Goal: Information Seeking & Learning: Learn about a topic

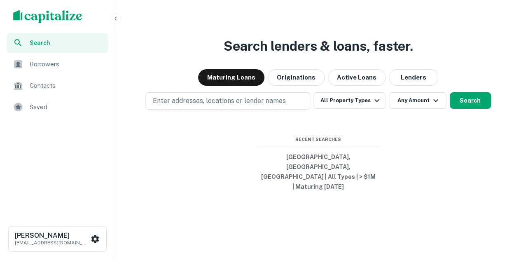
click at [36, 102] on span "Saved" at bounding box center [67, 107] width 74 height 10
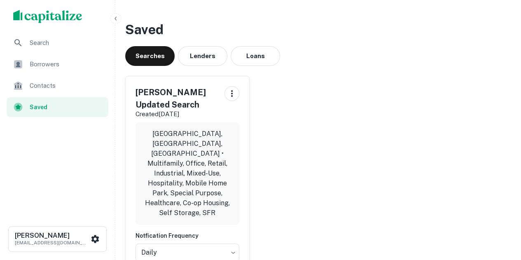
click at [46, 60] on span "Borrowers" at bounding box center [67, 64] width 74 height 10
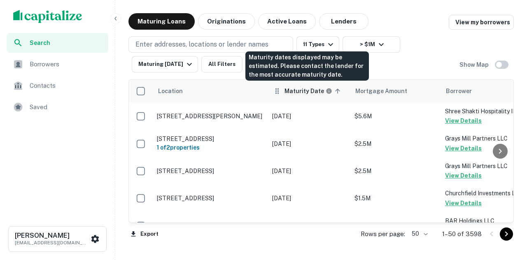
click at [308, 91] on h6 "Maturity Date" at bounding box center [304, 90] width 40 height 9
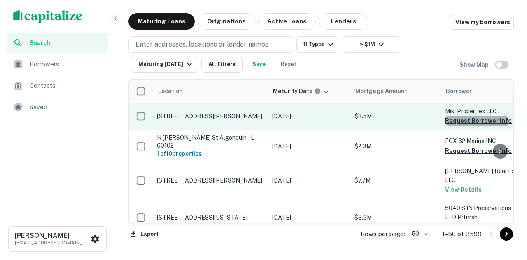
click at [475, 121] on button "Request Borrower Info" at bounding box center [478, 121] width 67 height 10
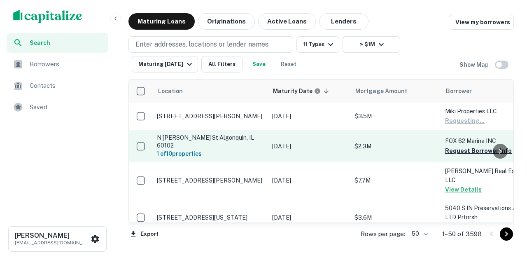
click at [452, 142] on p "FOX 62 Marina INC" at bounding box center [486, 140] width 82 height 9
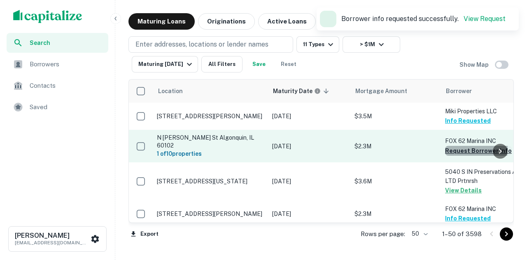
click at [451, 146] on button "Request Borrower Info" at bounding box center [478, 151] width 67 height 10
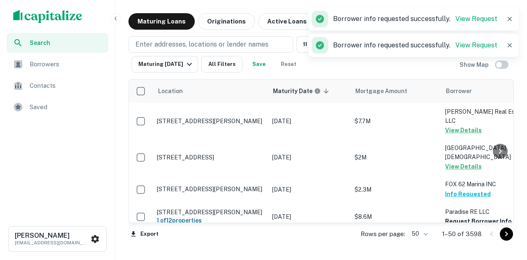
scroll to position [535, 0]
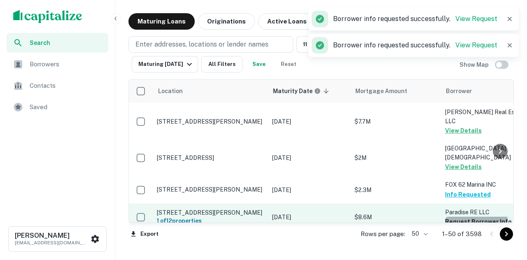
click at [462, 217] on button "Request Borrower Info" at bounding box center [478, 222] width 67 height 10
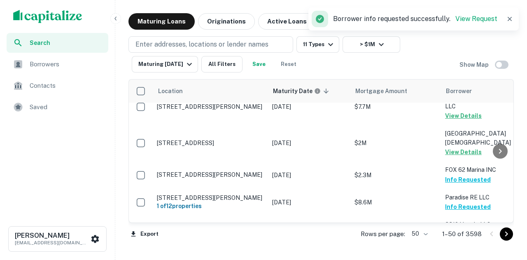
scroll to position [441, 0]
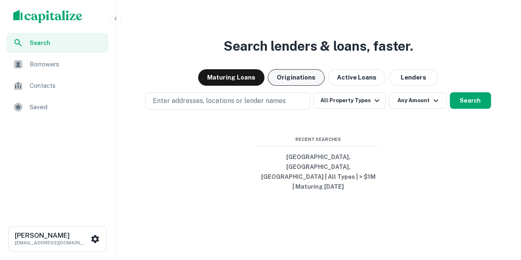
click at [296, 86] on button "Originations" at bounding box center [296, 77] width 57 height 16
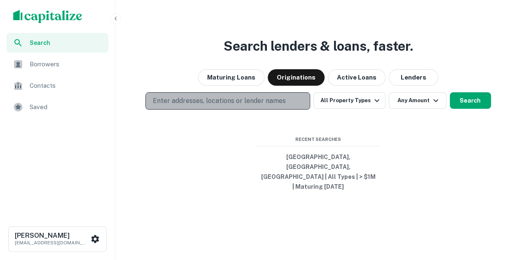
click at [273, 106] on p "Enter addresses, locations or lender names" at bounding box center [218, 101] width 133 height 10
click at [289, 109] on button "Enter addresses, locations or lender names" at bounding box center [227, 100] width 165 height 17
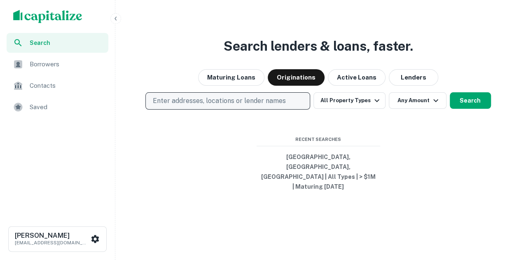
click at [290, 109] on button "Enter addresses, locations or lender names" at bounding box center [227, 100] width 165 height 17
type input "*******"
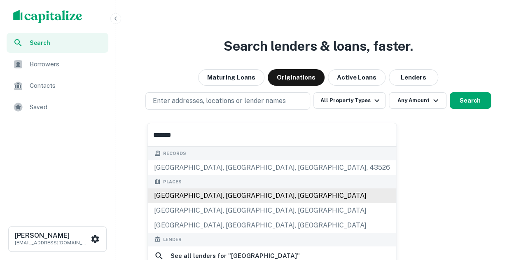
click at [211, 189] on div "Chicago, IL, USA" at bounding box center [271, 195] width 249 height 15
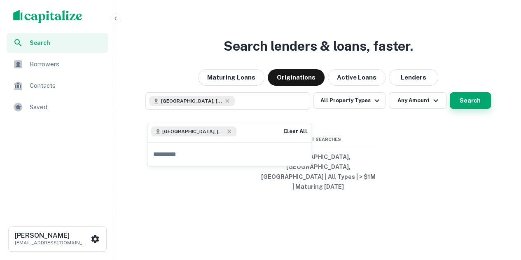
click at [477, 109] on button "Search" at bounding box center [470, 100] width 41 height 16
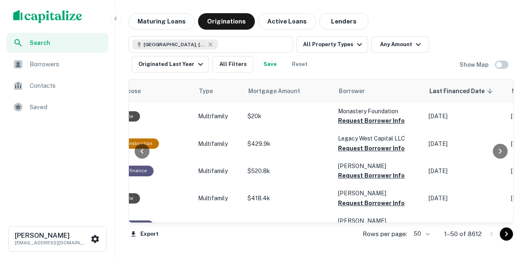
scroll to position [0, 43]
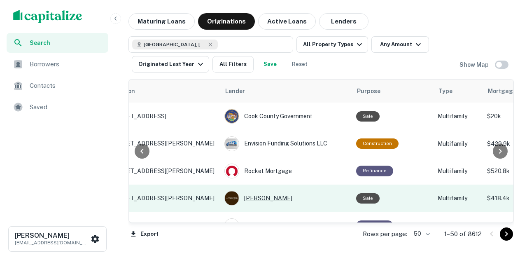
drag, startPoint x: 235, startPoint y: 222, endPoint x: 246, endPoint y: 193, distance: 31.0
click at [247, 214] on div "Location Lender Purpose Type Mortgage Amount Borrower Last Financed Date sorted…" at bounding box center [321, 150] width 384 height 143
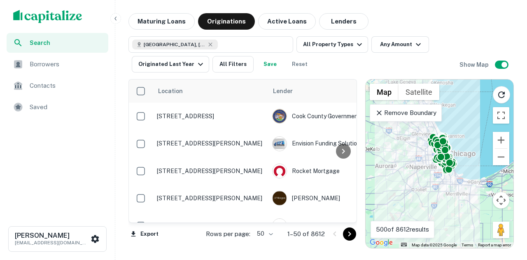
drag, startPoint x: 443, startPoint y: 186, endPoint x: 443, endPoint y: 193, distance: 7.0
click at [443, 193] on div "To activate drag with keyboard, press Alt + Enter. Once in keyboard drag state,…" at bounding box center [440, 163] width 148 height 168
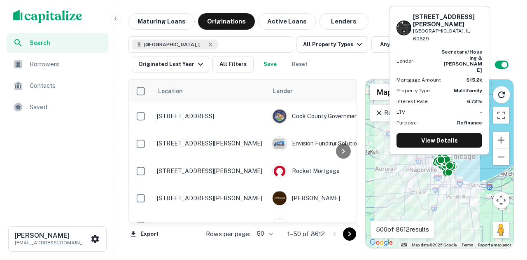
click at [413, 111] on div "LTV -" at bounding box center [439, 111] width 86 height 7
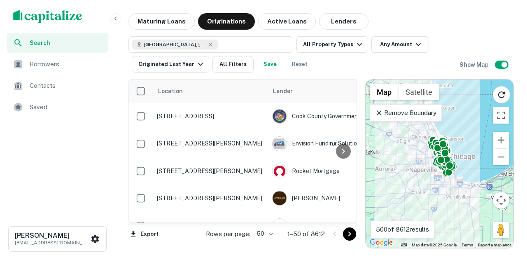
click at [384, 112] on p "Remove Boundary" at bounding box center [405, 113] width 61 height 10
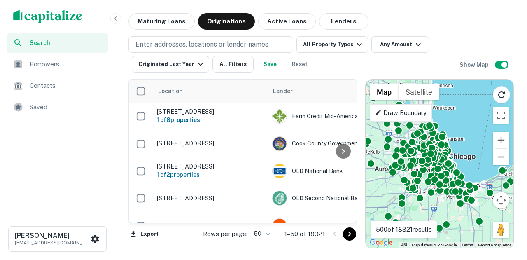
click at [412, 110] on p "Draw Boundary" at bounding box center [400, 113] width 51 height 10
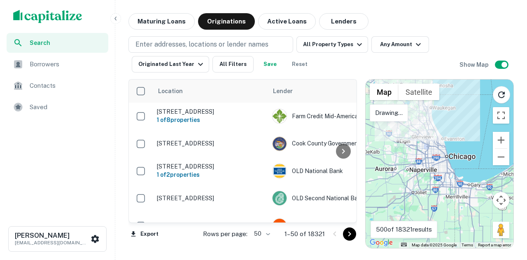
drag, startPoint x: 410, startPoint y: 107, endPoint x: 416, endPoint y: 107, distance: 5.8
click at [415, 107] on div "Search This Area" at bounding box center [441, 97] width 77 height 36
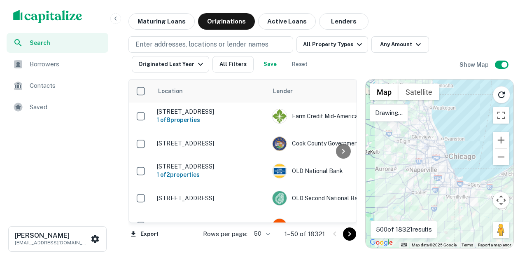
click at [436, 116] on div at bounding box center [440, 163] width 148 height 168
click at [453, 145] on div at bounding box center [440, 163] width 148 height 168
click at [453, 150] on div at bounding box center [440, 163] width 148 height 168
click at [450, 157] on div at bounding box center [440, 163] width 148 height 168
click at [426, 163] on div at bounding box center [440, 163] width 148 height 168
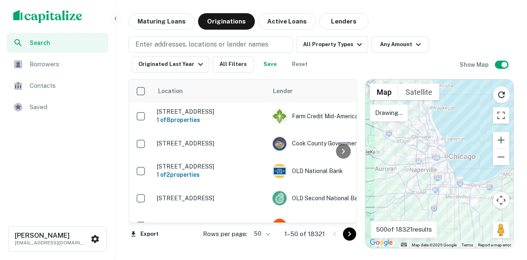
click at [426, 163] on div at bounding box center [440, 163] width 148 height 168
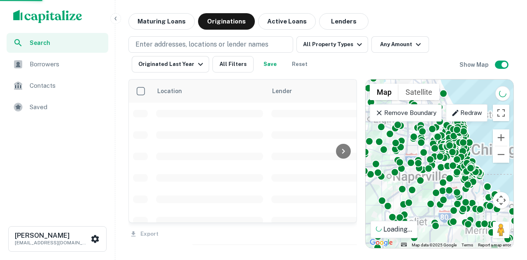
click at [418, 116] on p "Remove Boundary" at bounding box center [405, 113] width 61 height 10
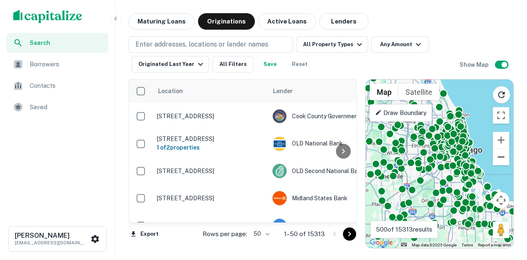
click at [496, 157] on button "Zoom out" at bounding box center [501, 157] width 16 height 16
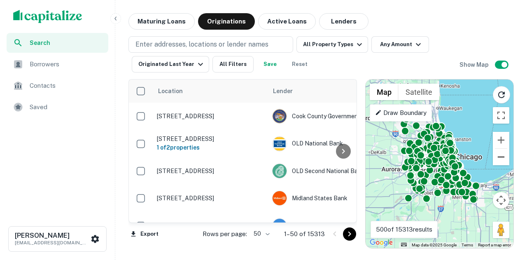
click at [498, 157] on button "Zoom out" at bounding box center [501, 157] width 16 height 16
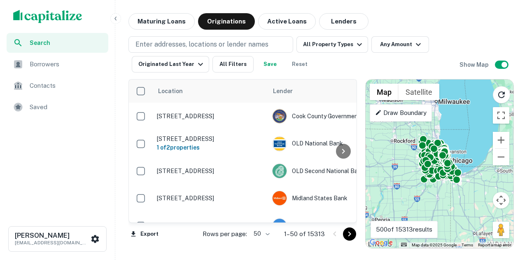
click at [426, 120] on div "Draw Boundary" at bounding box center [401, 112] width 62 height 17
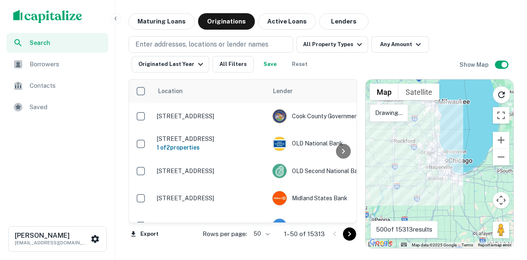
click at [396, 116] on p "Drawing..." at bounding box center [389, 113] width 28 height 10
click at [411, 148] on div at bounding box center [440, 163] width 148 height 168
click at [433, 148] on div at bounding box center [440, 163] width 148 height 168
click at [446, 147] on div at bounding box center [440, 163] width 148 height 168
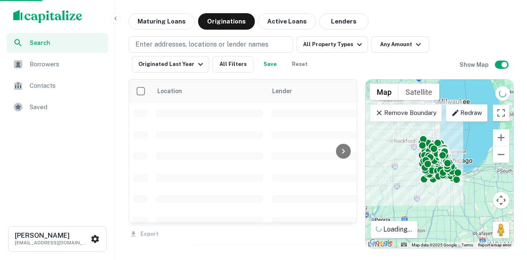
click at [459, 115] on icon at bounding box center [455, 113] width 8 height 8
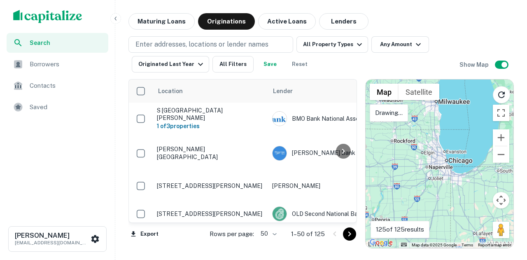
click at [454, 137] on div at bounding box center [440, 163] width 148 height 168
click at [459, 154] on div at bounding box center [440, 163] width 148 height 168
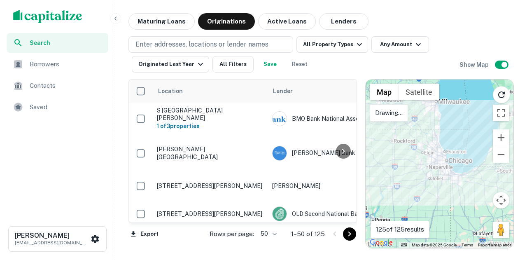
drag, startPoint x: 462, startPoint y: 170, endPoint x: 460, endPoint y: 175, distance: 4.8
click at [460, 175] on div at bounding box center [440, 163] width 148 height 168
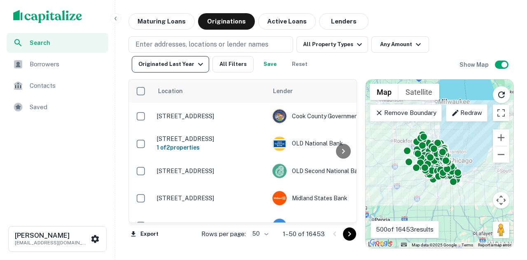
click at [177, 71] on button "Originated Last Year" at bounding box center [170, 64] width 77 height 16
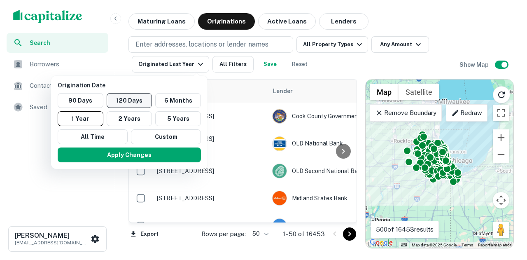
click at [147, 100] on button "120 Days" at bounding box center [130, 100] width 46 height 15
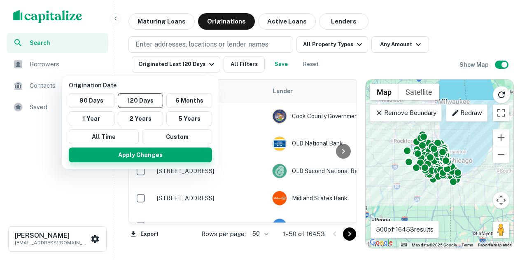
click at [187, 152] on button "Apply Changes" at bounding box center [140, 154] width 143 height 15
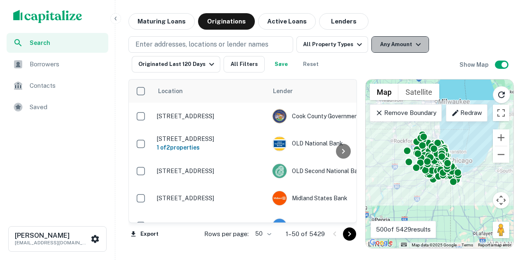
click at [392, 45] on button "Any Amount" at bounding box center [400, 44] width 58 height 16
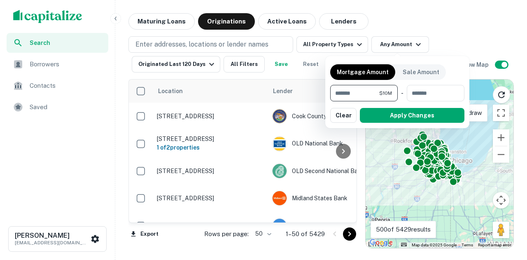
type input "*******"
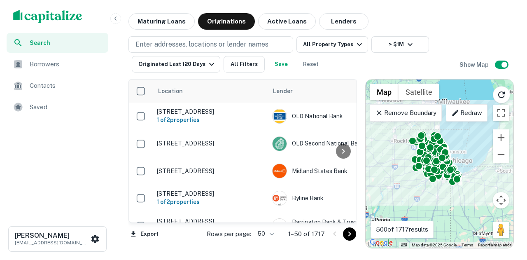
click at [352, 36] on div "Enter addresses, locations or lender names All Property Types > $1M Originated …" at bounding box center [320, 51] width 385 height 43
click at [386, 47] on button "> $1M" at bounding box center [400, 44] width 58 height 16
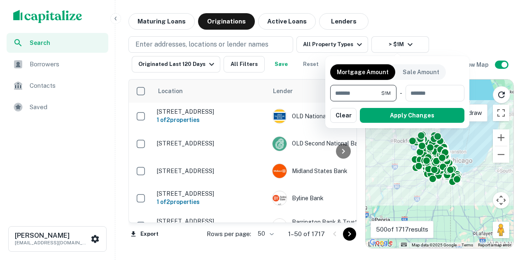
click at [491, 27] on div at bounding box center [263, 130] width 527 height 260
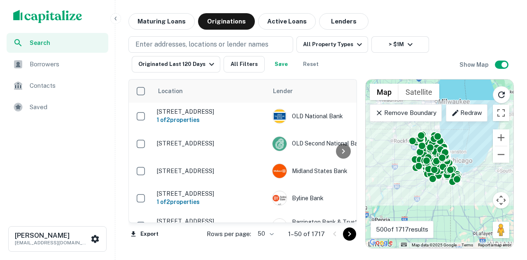
click at [265, 231] on body "Search Borrowers Contacts Saved Roman Devdyuk roman.devdyuk@marcusmillichap.com…" at bounding box center [263, 130] width 527 height 260
click at [264, 249] on li "100" at bounding box center [266, 242] width 24 height 15
click at [312, 47] on button "All Property Types" at bounding box center [332, 44] width 72 height 16
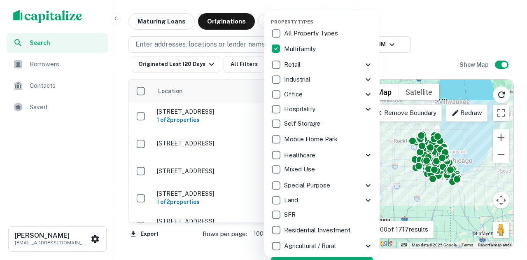
click at [288, 36] on p "All Property Types" at bounding box center [312, 33] width 56 height 10
click at [284, 69] on p "Retail" at bounding box center [293, 65] width 18 height 10
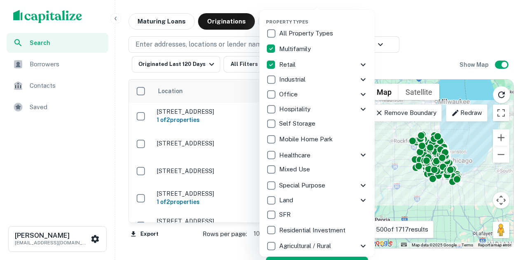
click at [279, 82] on p "Industrial" at bounding box center [293, 80] width 28 height 10
drag, startPoint x: 289, startPoint y: 186, endPoint x: 291, endPoint y: 172, distance: 14.5
click at [289, 186] on p "Special Purpose" at bounding box center [303, 185] width 48 height 10
click at [291, 170] on p "Mixed Use" at bounding box center [295, 169] width 33 height 10
click at [291, 151] on p "Healthcare" at bounding box center [295, 155] width 33 height 10
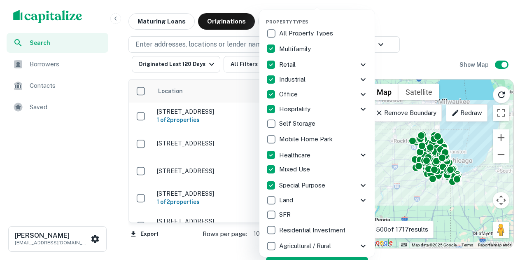
drag, startPoint x: 296, startPoint y: 137, endPoint x: 302, endPoint y: 123, distance: 15.3
click at [296, 137] on p "Mobile Home Park" at bounding box center [306, 139] width 55 height 10
click at [303, 121] on p "Self Storage" at bounding box center [298, 124] width 38 height 10
click at [282, 230] on p "Residential Investment" at bounding box center [314, 230] width 68 height 10
click at [285, 246] on p "Agricultural / Rural" at bounding box center [306, 246] width 54 height 10
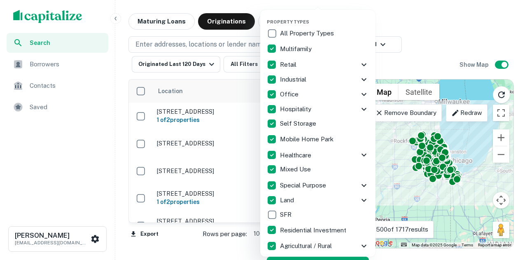
click at [302, 203] on div "Land" at bounding box center [313, 200] width 92 height 14
click at [301, 258] on button "Apply" at bounding box center [318, 263] width 102 height 15
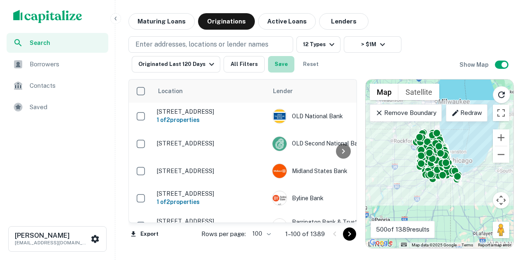
click at [281, 65] on button "Save" at bounding box center [281, 64] width 26 height 16
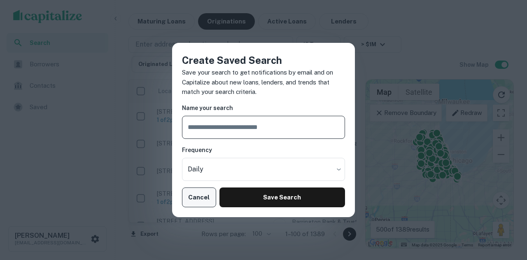
click at [191, 200] on button "Cancel" at bounding box center [199, 197] width 34 height 20
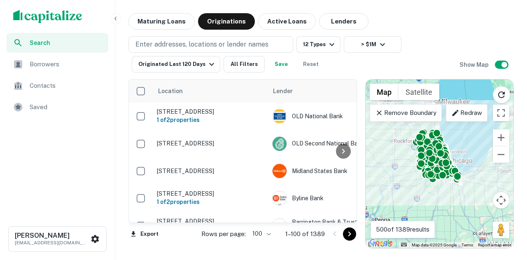
click at [278, 65] on button "Save" at bounding box center [281, 64] width 26 height 16
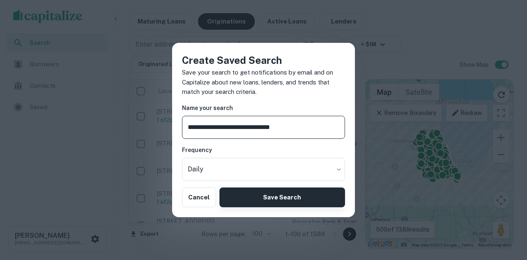
type input "**********"
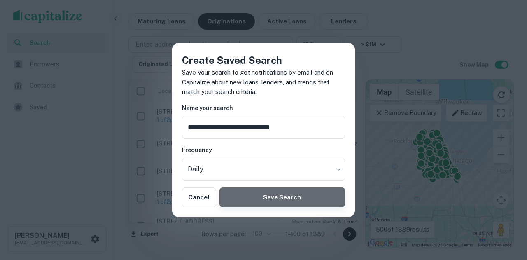
click at [282, 192] on button "Save Search" at bounding box center [282, 197] width 126 height 20
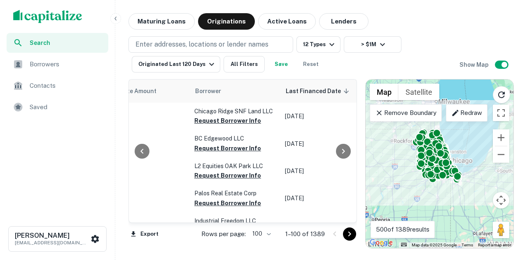
scroll to position [0, 438]
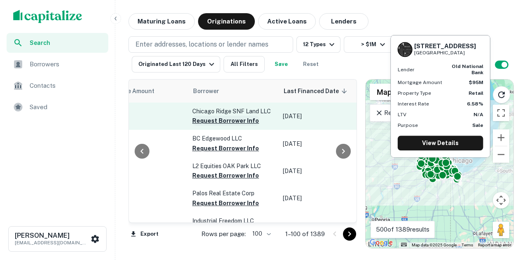
click at [234, 126] on button "Request Borrower Info" at bounding box center [225, 121] width 67 height 10
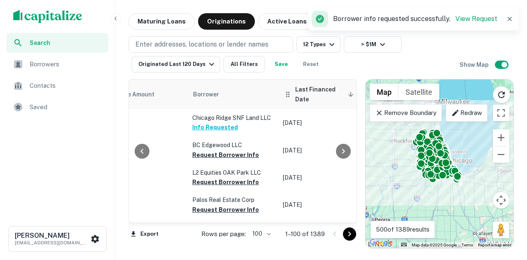
click at [319, 95] on span "Last Financed Date sorted descending" at bounding box center [325, 94] width 61 height 20
click at [304, 95] on span "Last Financed Date sorted descending" at bounding box center [325, 94] width 61 height 20
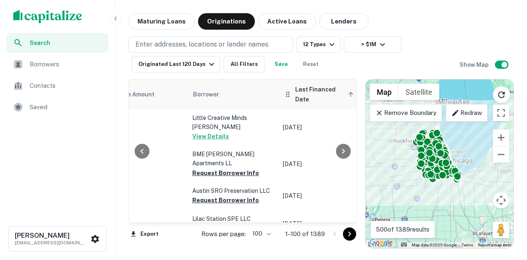
click at [301, 93] on span "Last Financed Date sorted ascending" at bounding box center [325, 94] width 61 height 20
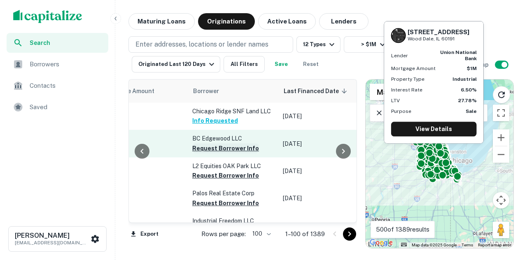
click at [231, 153] on button "Request Borrower Info" at bounding box center [225, 148] width 67 height 10
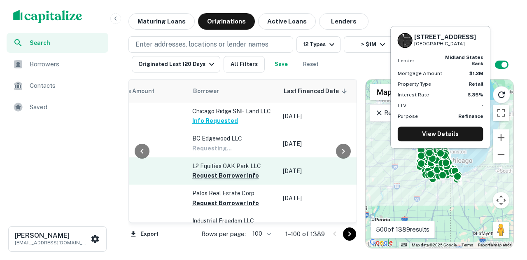
click at [221, 180] on button "Request Borrower Info" at bounding box center [225, 175] width 67 height 10
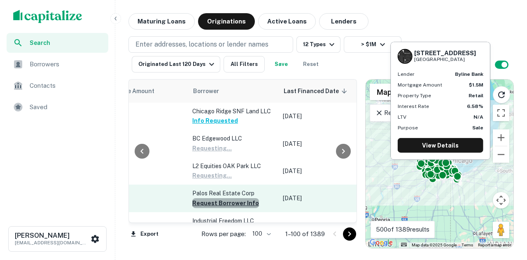
click at [224, 208] on button "Request Borrower Info" at bounding box center [225, 203] width 67 height 10
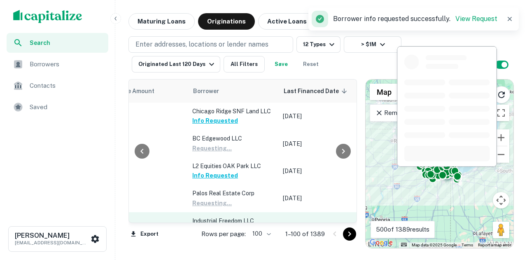
scroll to position [82, 438]
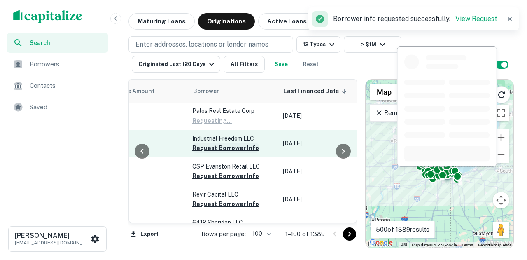
click at [225, 153] on button "Request Borrower Info" at bounding box center [225, 148] width 67 height 10
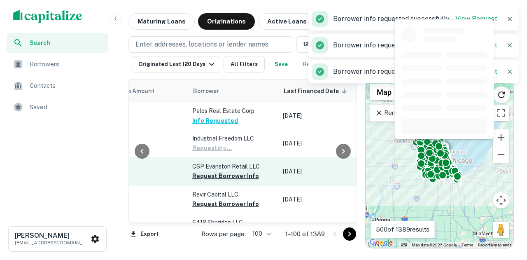
click at [222, 181] on button "Request Borrower Info" at bounding box center [225, 176] width 67 height 10
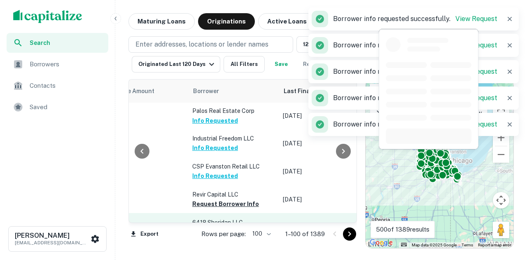
click at [235, 199] on button "Request Borrower Info" at bounding box center [225, 204] width 67 height 10
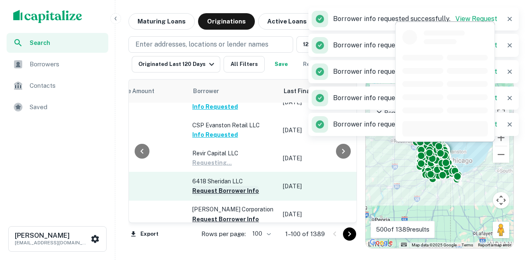
click at [227, 196] on button "Request Borrower Info" at bounding box center [225, 191] width 67 height 10
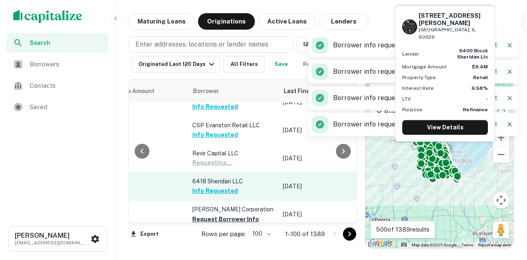
scroll to position [137, 438]
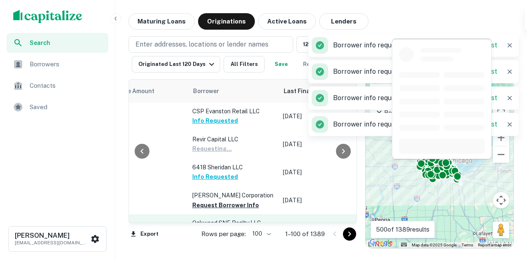
click at [237, 200] on button "Request Borrower Info" at bounding box center [225, 205] width 67 height 10
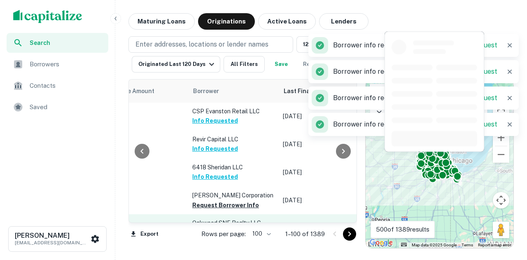
scroll to position [206, 438]
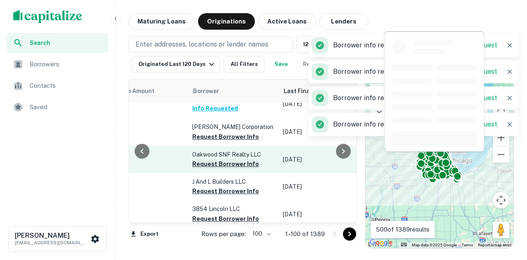
click at [215, 169] on button "Request Borrower Info" at bounding box center [225, 164] width 67 height 10
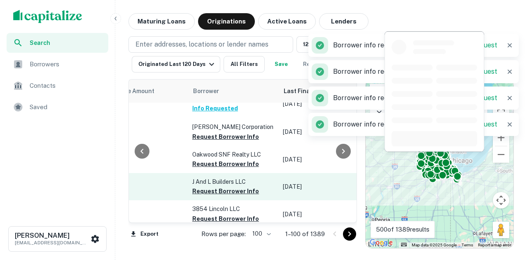
click at [215, 196] on button "Request Borrower Info" at bounding box center [225, 191] width 67 height 10
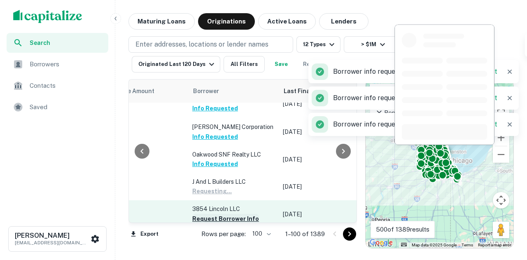
click at [240, 214] on button "Request Borrower Info" at bounding box center [225, 219] width 67 height 10
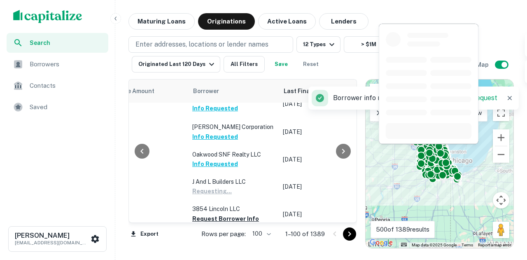
drag, startPoint x: 240, startPoint y: 146, endPoint x: 222, endPoint y: 192, distance: 49.4
click at [229, 241] on button "Request Borrower Info" at bounding box center [225, 246] width 67 height 10
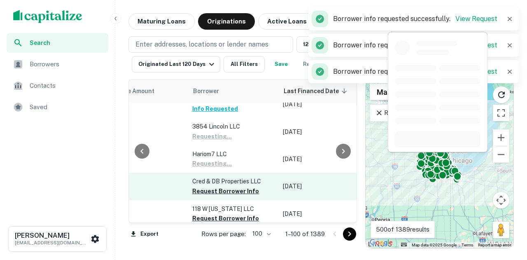
click at [221, 196] on button "Request Borrower Info" at bounding box center [225, 191] width 67 height 10
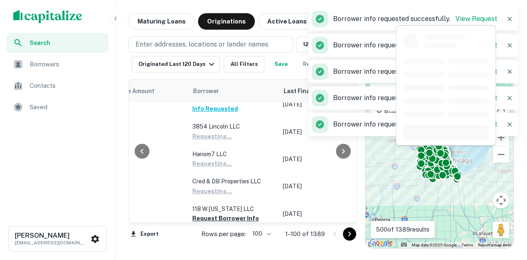
click at [230, 240] on button "Request Borrower Info" at bounding box center [225, 245] width 67 height 10
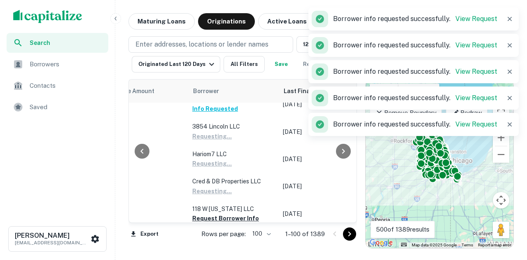
scroll to position [370, 438]
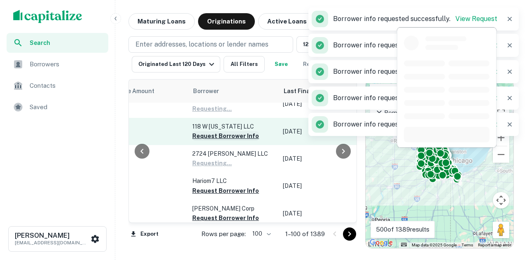
click at [234, 141] on button "Request Borrower Info" at bounding box center [225, 136] width 67 height 10
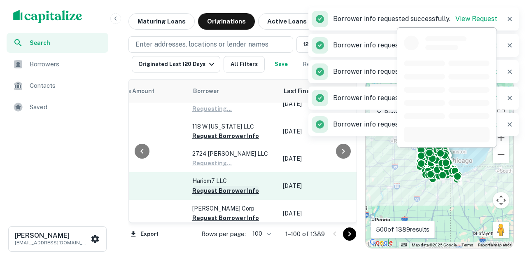
click at [221, 196] on button "Request Borrower Info" at bounding box center [225, 191] width 67 height 10
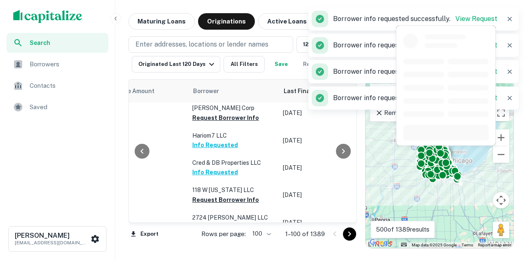
scroll to position [412, 438]
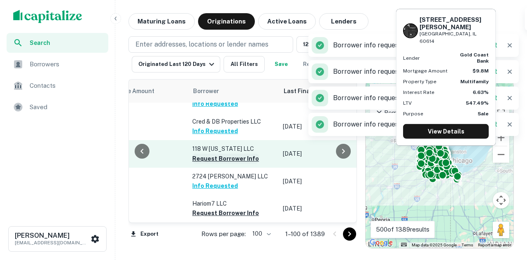
click at [231, 163] on button "Request Borrower Info" at bounding box center [225, 159] width 67 height 10
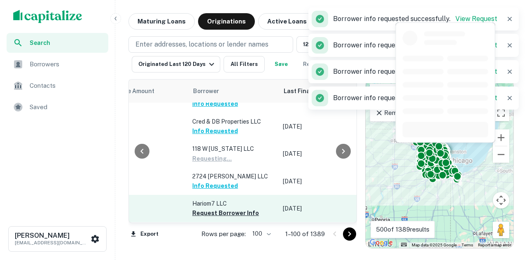
scroll to position [494, 438]
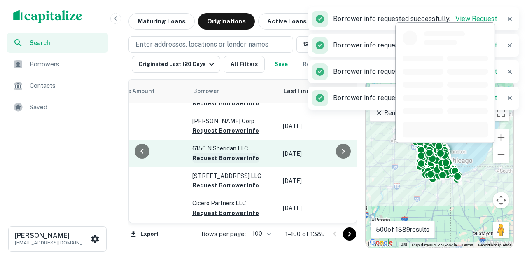
click at [223, 163] on button "Request Borrower Info" at bounding box center [225, 158] width 67 height 10
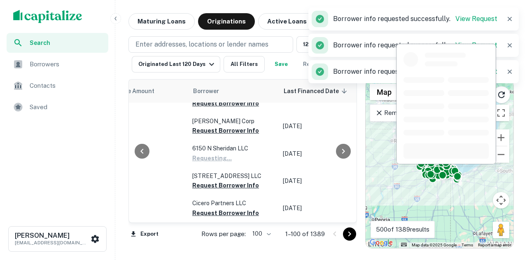
click at [222, 190] on button "Request Borrower Info" at bounding box center [225, 185] width 67 height 10
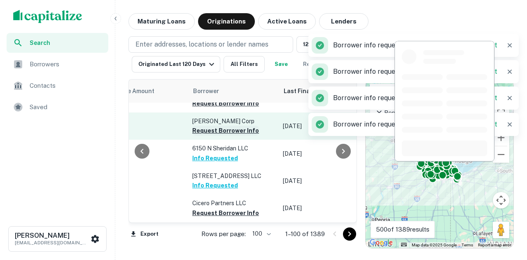
click at [235, 135] on button "Request Borrower Info" at bounding box center [225, 131] width 67 height 10
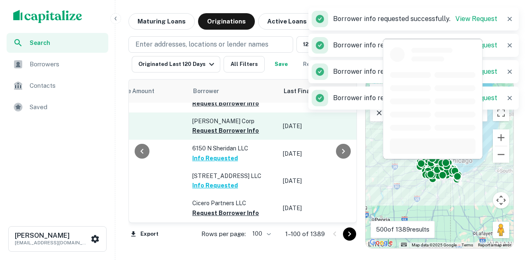
click at [221, 108] on button "Request Borrower Info" at bounding box center [225, 103] width 67 height 10
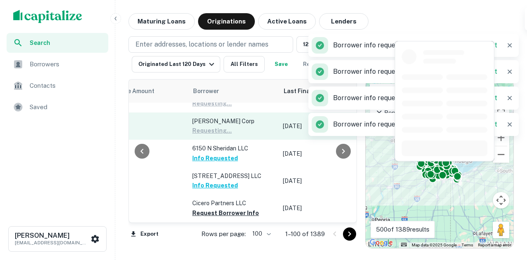
scroll to position [453, 438]
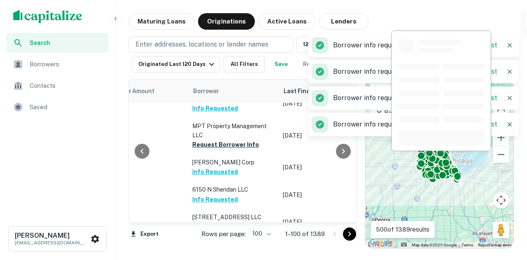
click at [217, 249] on button "Request Borrower Info" at bounding box center [225, 254] width 67 height 10
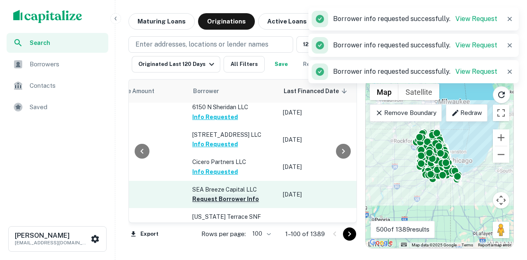
scroll to position [576, 438]
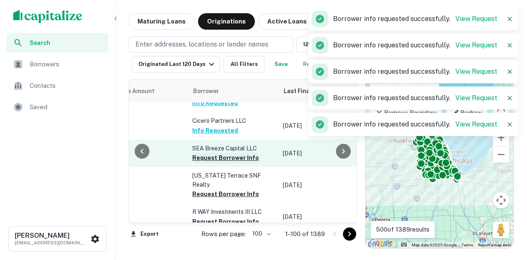
click at [223, 163] on button "Request Borrower Info" at bounding box center [225, 158] width 67 height 10
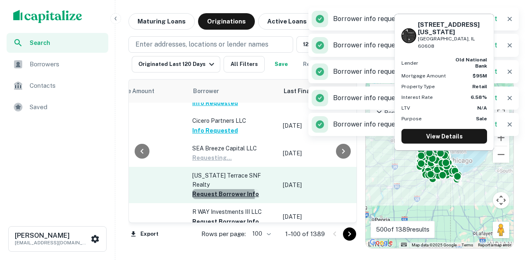
click at [217, 199] on button "Request Borrower Info" at bounding box center [225, 194] width 67 height 10
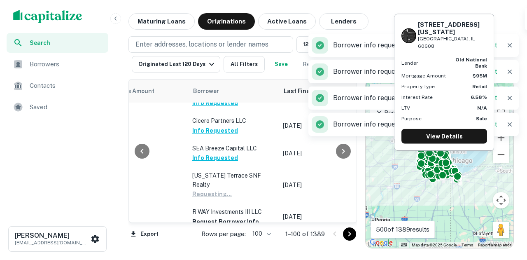
scroll to position [659, 438]
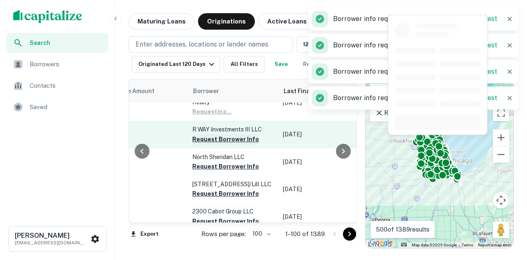
click at [232, 144] on button "Request Borrower Info" at bounding box center [225, 139] width 67 height 10
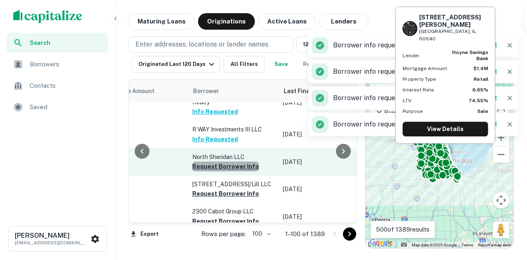
click at [226, 171] on button "Request Borrower Info" at bounding box center [225, 166] width 67 height 10
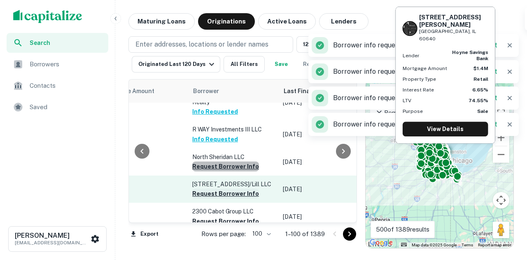
click at [220, 198] on button "Request Borrower Info" at bounding box center [225, 194] width 67 height 10
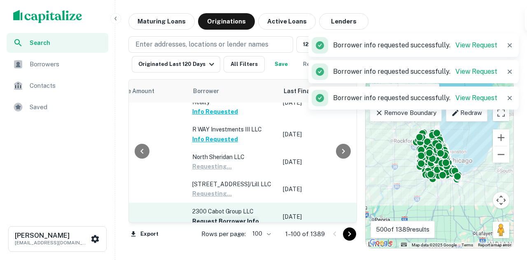
scroll to position [700, 438]
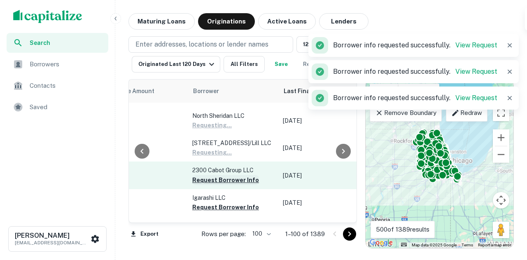
click at [228, 183] on button "Request Borrower Info" at bounding box center [225, 180] width 67 height 10
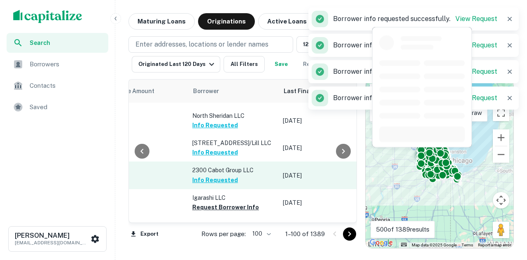
scroll to position [741, 438]
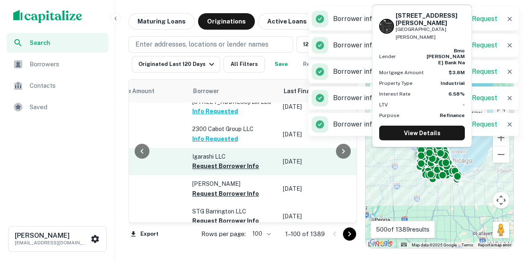
click at [235, 171] on button "Request Borrower Info" at bounding box center [225, 166] width 67 height 10
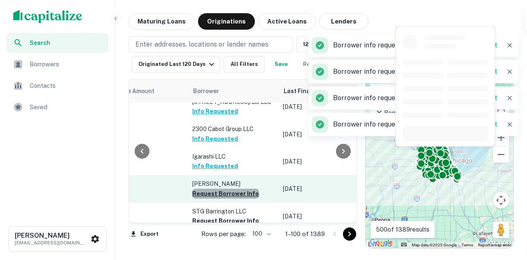
click at [232, 196] on button "Request Borrower Info" at bounding box center [225, 194] width 67 height 10
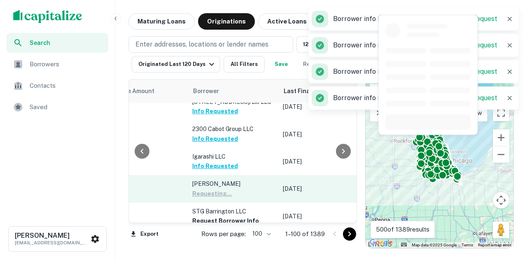
scroll to position [782, 438]
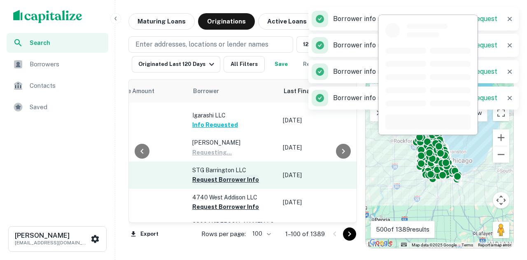
click at [232, 184] on button "Request Borrower Info" at bounding box center [225, 180] width 67 height 10
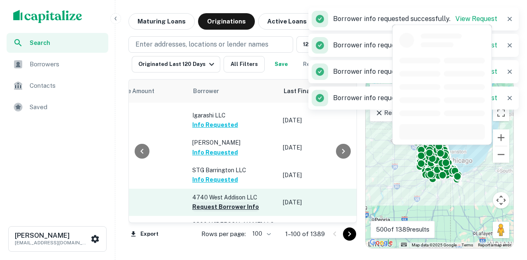
scroll to position [823, 438]
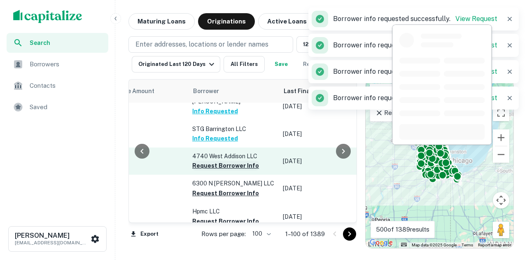
click at [240, 170] on button "Request Borrower Info" at bounding box center [225, 166] width 67 height 10
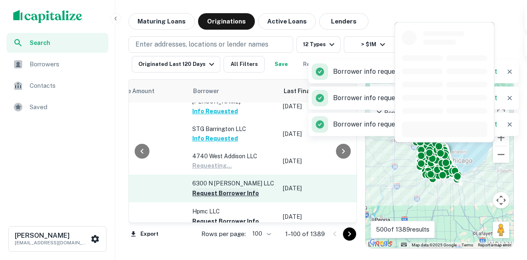
click at [231, 198] on button "Request Borrower Info" at bounding box center [225, 193] width 67 height 10
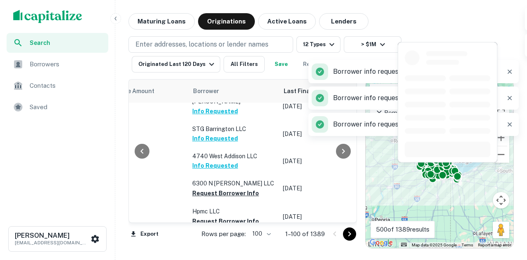
click at [238, 244] on button "Request Borrower Info" at bounding box center [225, 249] width 67 height 10
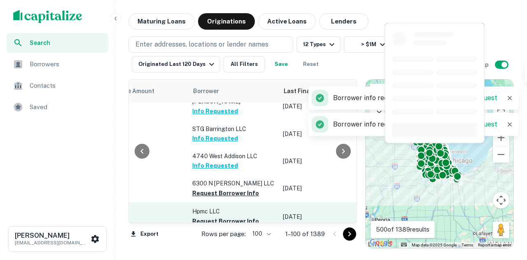
scroll to position [906, 438]
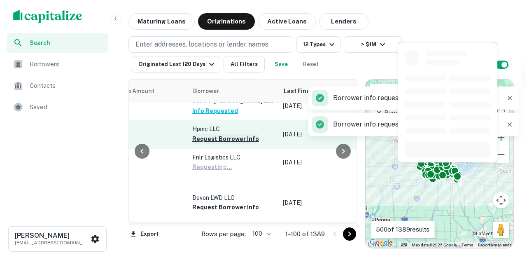
click at [228, 144] on button "Request Borrower Info" at bounding box center [225, 139] width 67 height 10
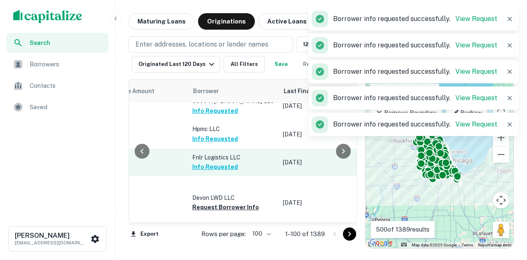
scroll to position [947, 438]
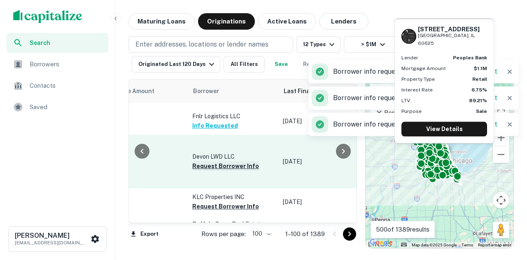
click at [233, 171] on button "Request Borrower Info" at bounding box center [225, 166] width 67 height 10
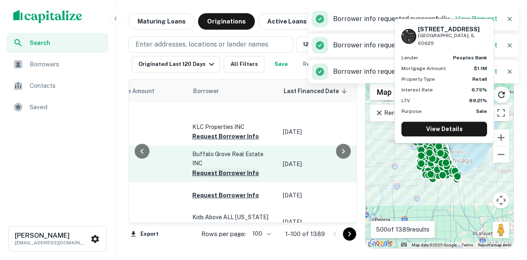
scroll to position [1029, 438]
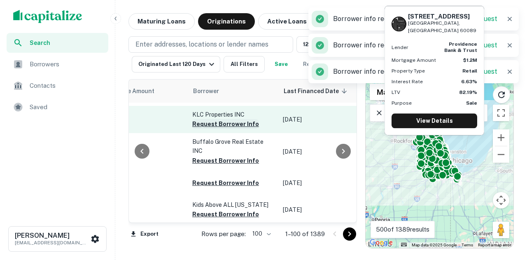
click at [219, 129] on button "Request Borrower Info" at bounding box center [225, 124] width 67 height 10
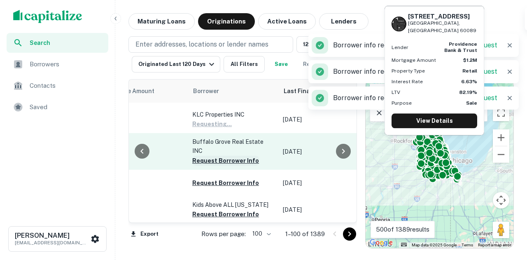
click at [219, 161] on button "Request Borrower Info" at bounding box center [225, 161] width 67 height 10
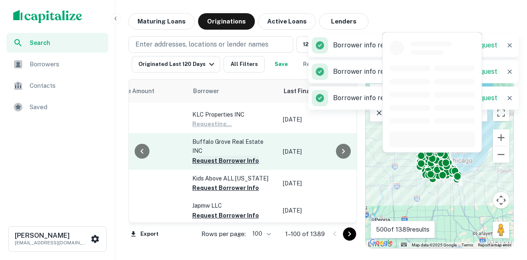
click at [221, 183] on p "Kids Above ALL Illinois" at bounding box center [233, 178] width 82 height 9
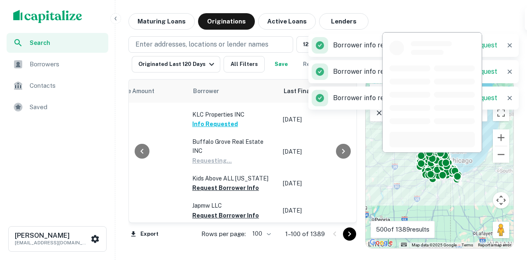
click at [222, 210] on button "Request Borrower Info" at bounding box center [225, 215] width 67 height 10
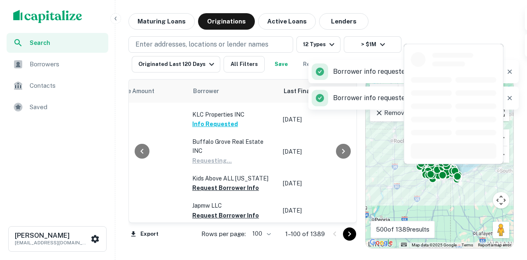
scroll to position [1070, 438]
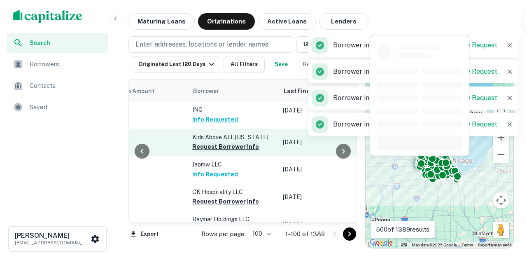
drag, startPoint x: 231, startPoint y: 149, endPoint x: 234, endPoint y: 155, distance: 6.8
click at [231, 149] on button "Request Borrower Info" at bounding box center [225, 147] width 67 height 10
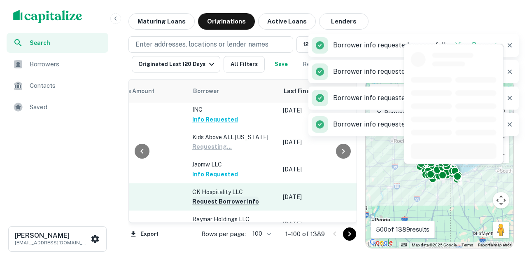
scroll to position [1111, 438]
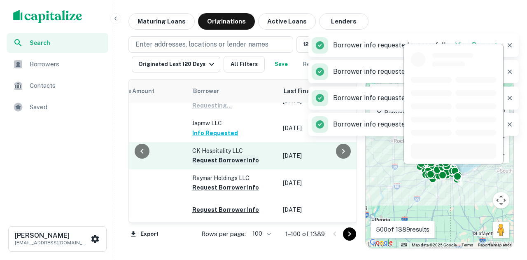
click at [225, 165] on button "Request Borrower Info" at bounding box center [225, 160] width 67 height 10
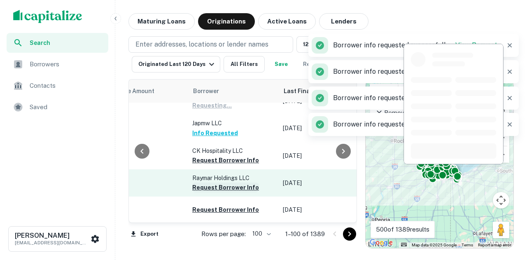
click at [218, 192] on button "Request Borrower Info" at bounding box center [225, 187] width 67 height 10
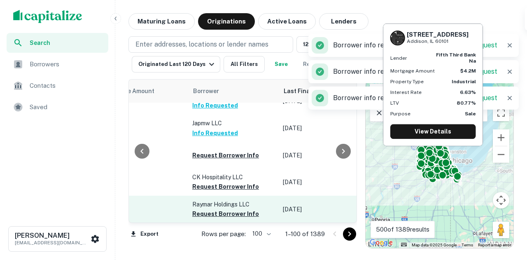
click at [220, 209] on button "Request Borrower Info" at bounding box center [225, 214] width 67 height 10
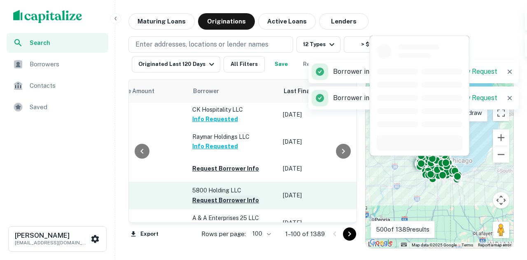
click at [214, 205] on button "Request Borrower Info" at bounding box center [225, 200] width 67 height 10
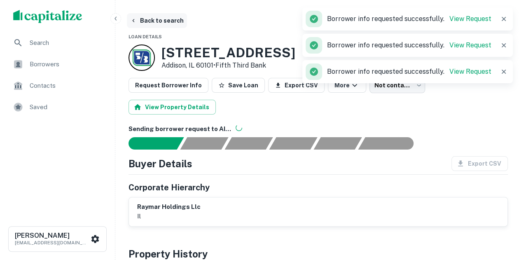
click at [128, 20] on button "Back to search" at bounding box center [157, 20] width 60 height 15
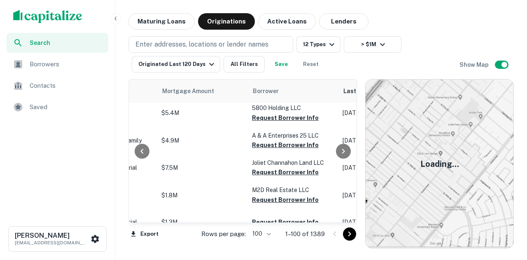
scroll to position [1235, 419]
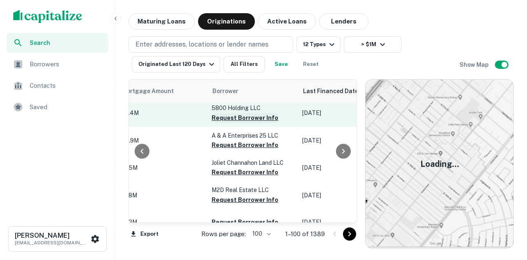
click at [242, 123] on button "Request Borrower Info" at bounding box center [245, 118] width 67 height 10
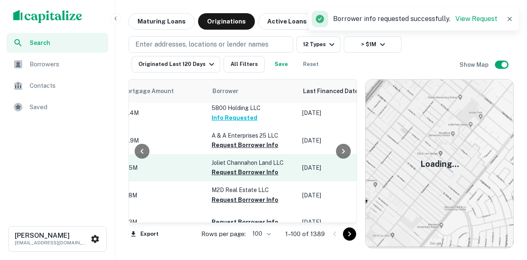
click at [234, 150] on button "Request Borrower Info" at bounding box center [245, 145] width 67 height 10
click at [226, 177] on button "Request Borrower Info" at bounding box center [245, 172] width 67 height 10
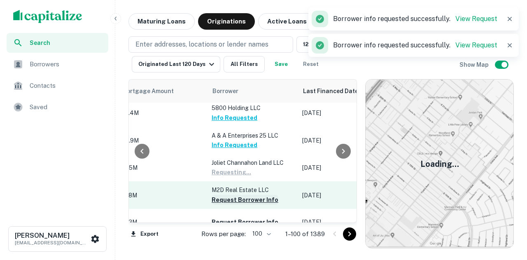
click at [221, 206] on td "M2D Real Estate LLC Request Borrower Info" at bounding box center [252, 194] width 91 height 27
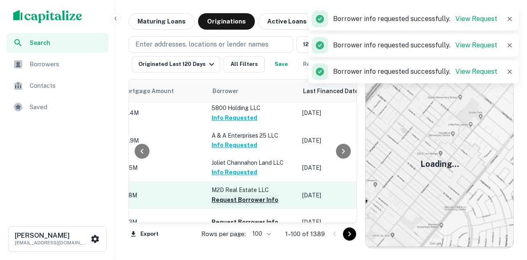
click at [221, 205] on button "Request Borrower Info" at bounding box center [245, 200] width 67 height 10
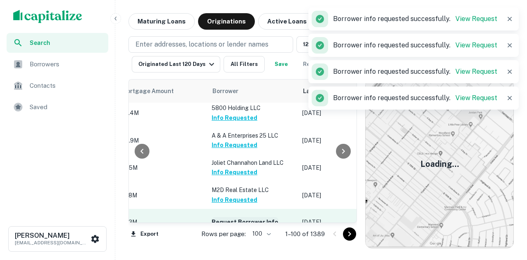
scroll to position [1317, 419]
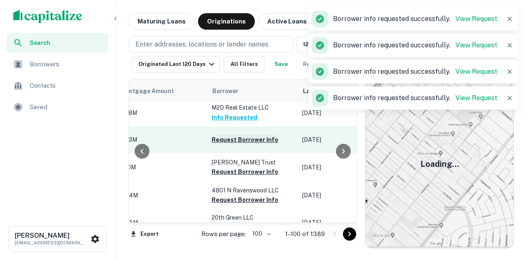
click at [233, 144] on button "Request Borrower Info" at bounding box center [245, 140] width 67 height 10
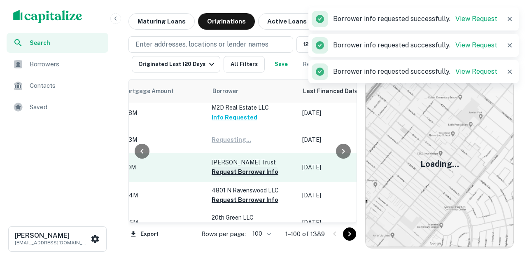
click at [226, 177] on button "Request Borrower Info" at bounding box center [245, 172] width 67 height 10
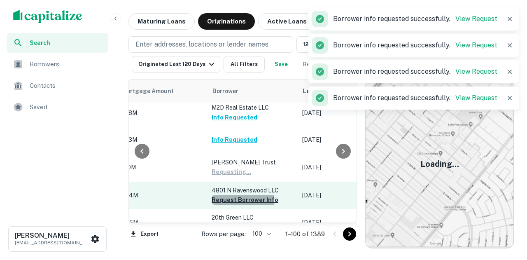
click at [224, 205] on button "Request Borrower Info" at bounding box center [245, 200] width 67 height 10
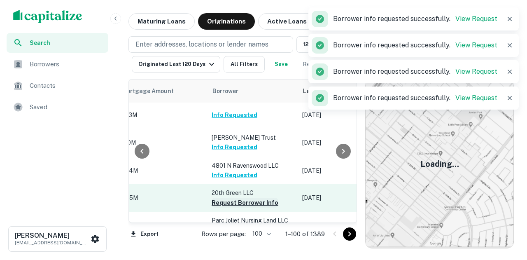
scroll to position [1400, 419]
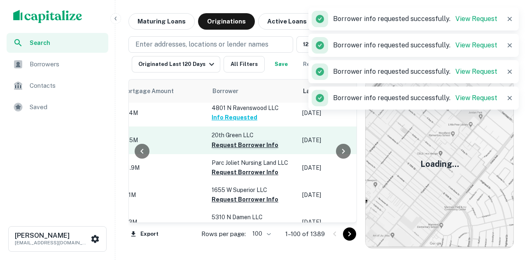
click at [229, 150] on button "Request Borrower Info" at bounding box center [245, 145] width 67 height 10
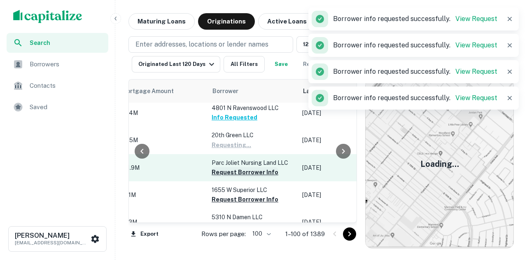
drag, startPoint x: 228, startPoint y: 183, endPoint x: 226, endPoint y: 201, distance: 18.2
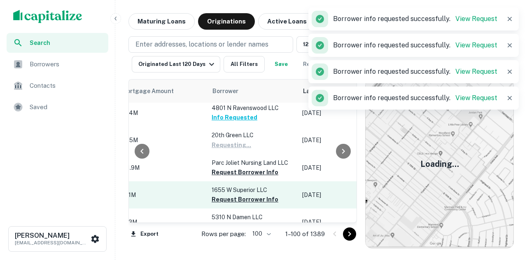
click at [228, 177] on button "Request Borrower Info" at bounding box center [245, 172] width 67 height 10
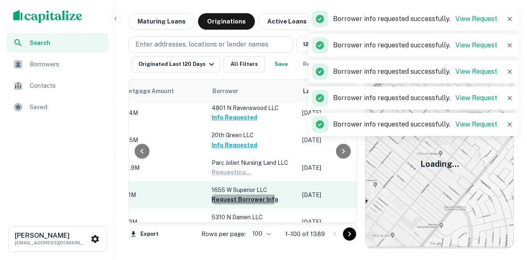
click at [226, 204] on button "Request Borrower Info" at bounding box center [245, 199] width 67 height 10
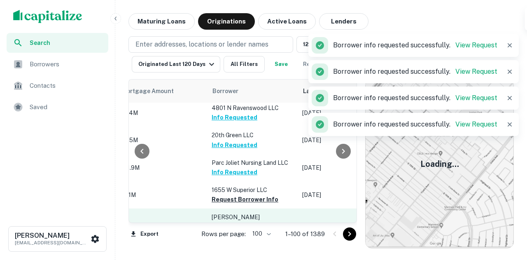
scroll to position [1482, 419]
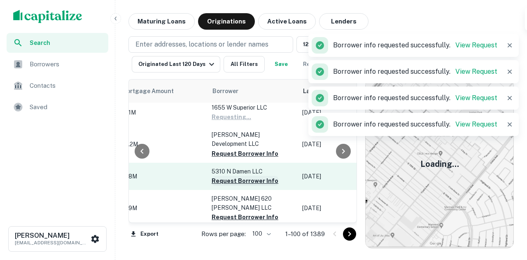
click at [232, 154] on button "Request Borrower Info" at bounding box center [245, 154] width 67 height 10
click at [223, 185] on button "Request Borrower Info" at bounding box center [245, 181] width 67 height 10
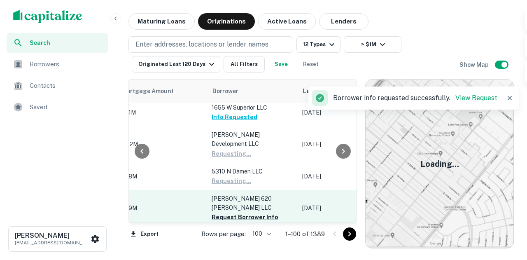
click at [224, 212] on button "Request Borrower Info" at bounding box center [245, 217] width 67 height 10
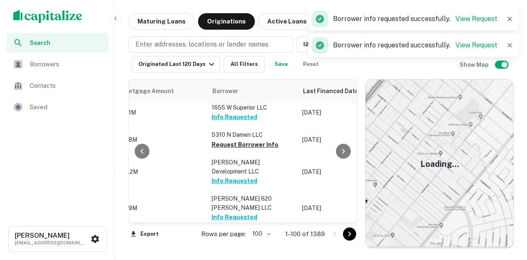
scroll to position [1564, 419]
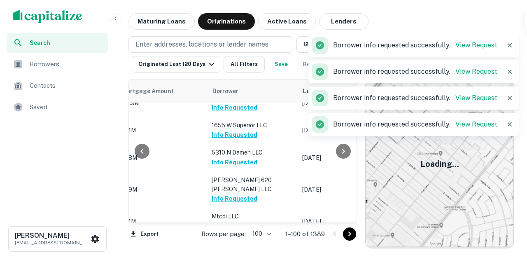
click at [233, 157] on button "Info Requested" at bounding box center [235, 162] width 46 height 10
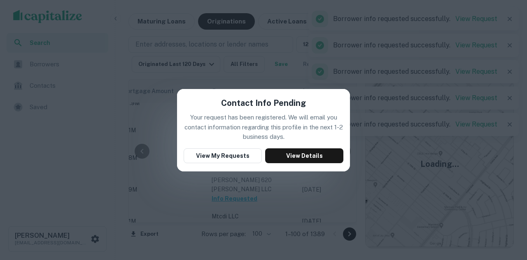
drag, startPoint x: 392, startPoint y: 126, endPoint x: 384, endPoint y: 127, distance: 8.3
click at [393, 128] on div "Contact Info Pending Your request has been registered. We will email you contac…" at bounding box center [263, 130] width 527 height 260
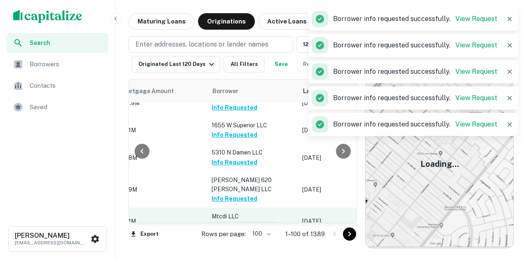
click at [258, 221] on button "Request Borrower Info" at bounding box center [245, 226] width 67 height 10
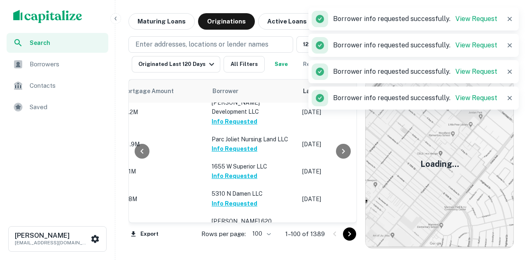
scroll to position [1441, 419]
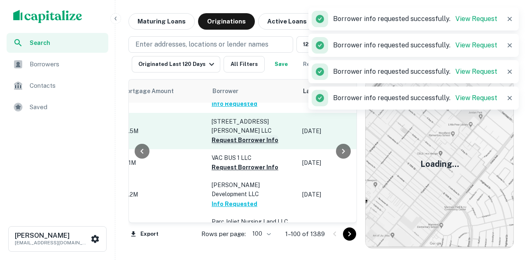
click at [248, 172] on button "Request Borrower Info" at bounding box center [245, 167] width 67 height 10
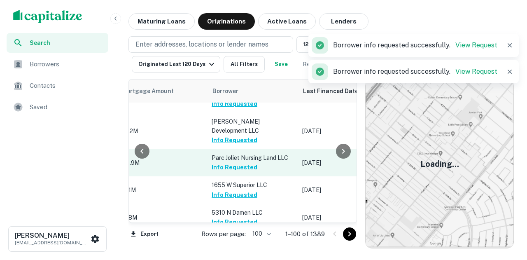
scroll to position [1647, 419]
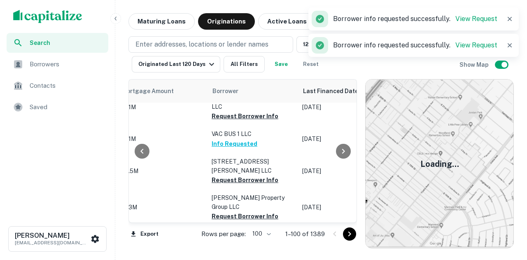
click at [255, 175] on button "Request Borrower Info" at bounding box center [245, 180] width 67 height 10
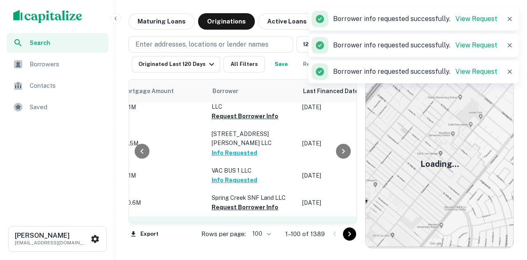
click at [235, 239] on button "Request Borrower Info" at bounding box center [245, 244] width 67 height 10
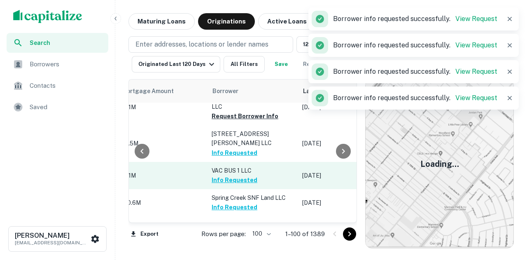
scroll to position [1717, 419]
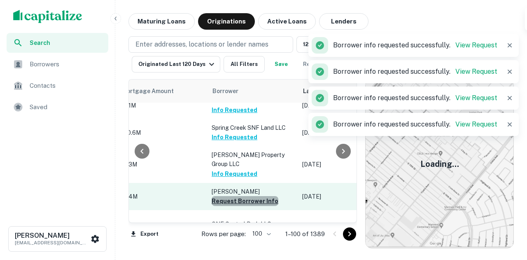
click at [249, 196] on button "Request Borrower Info" at bounding box center [245, 201] width 67 height 10
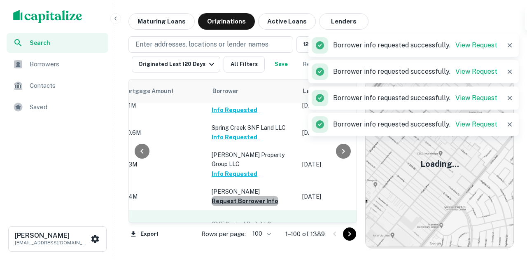
click at [240, 228] on button "Request Borrower Info" at bounding box center [245, 233] width 67 height 10
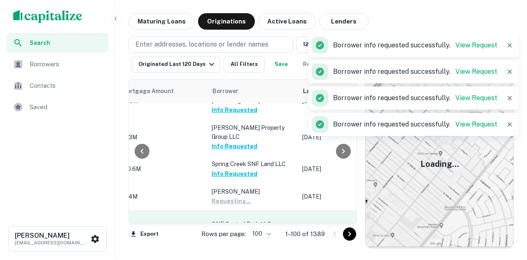
scroll to position [1729, 419]
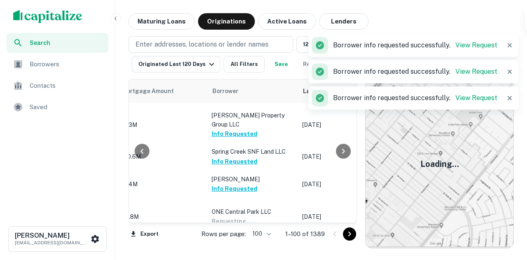
click at [232, 249] on button "Request Borrower Info" at bounding box center [245, 254] width 67 height 10
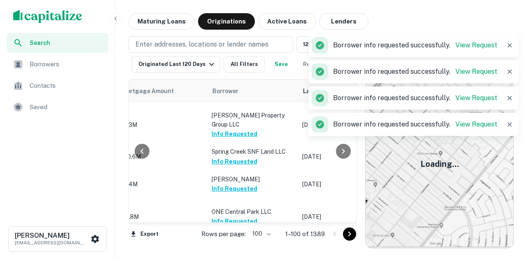
scroll to position [1770, 419]
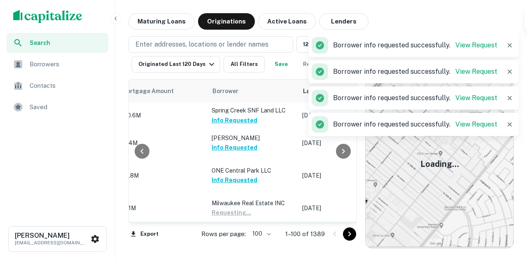
click at [236, 236] on button "Request Borrower Info" at bounding box center [245, 241] width 67 height 10
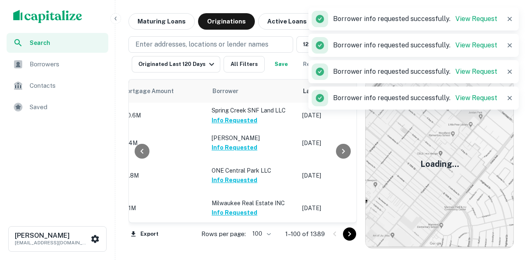
click at [238, 254] on p "Carol Stream Real Estate LLC" at bounding box center [253, 263] width 82 height 18
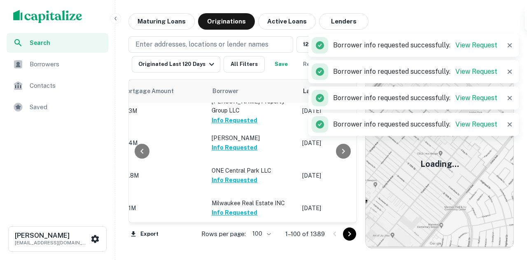
scroll to position [1811, 419]
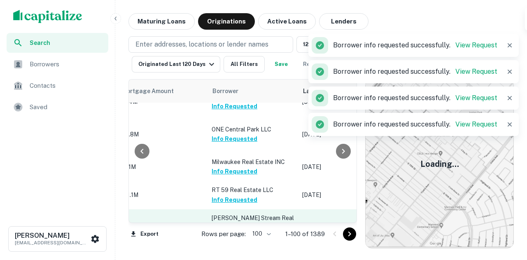
click at [235, 232] on button "Request Borrower Info" at bounding box center [245, 237] width 67 height 10
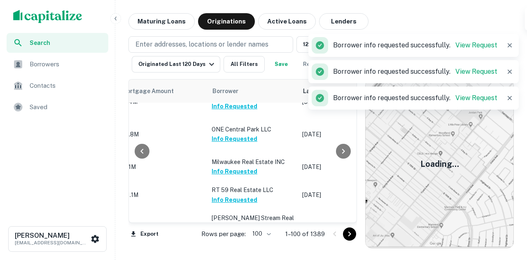
click at [239, 259] on button "Request Borrower Info" at bounding box center [245, 264] width 67 height 10
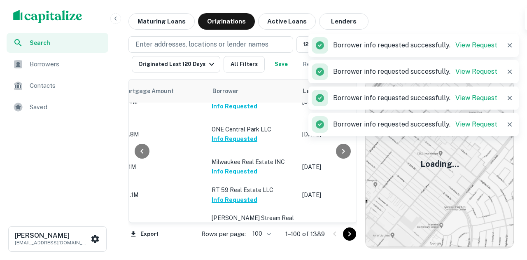
scroll to position [1894, 419]
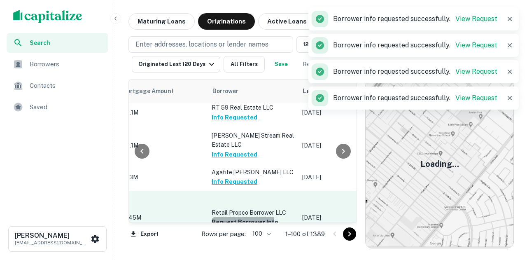
click at [229, 217] on button "Request Borrower Info" at bounding box center [245, 222] width 67 height 10
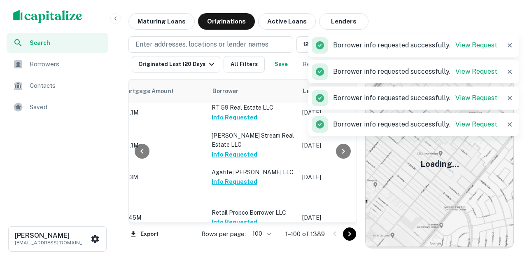
scroll to position [1976, 419]
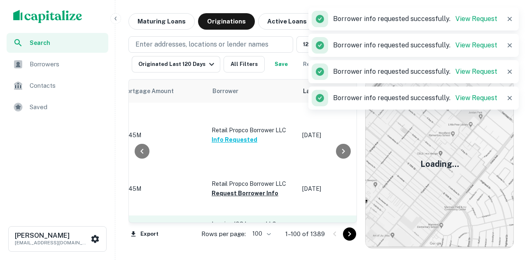
click at [229, 229] on button "Request Borrower Info" at bounding box center [245, 234] width 67 height 10
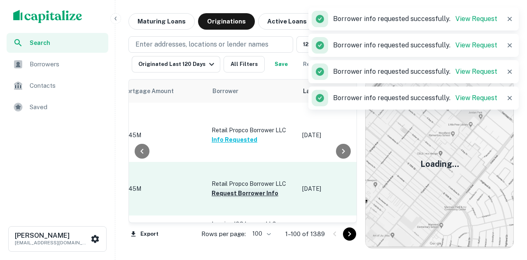
click at [235, 162] on td "Retail Propco Borrower LLC Request Borrower Info" at bounding box center [252, 189] width 91 height 54
click at [236, 188] on button "Request Borrower Info" at bounding box center [245, 193] width 67 height 10
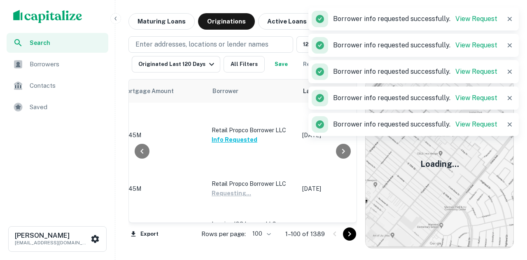
scroll to position [2058, 419]
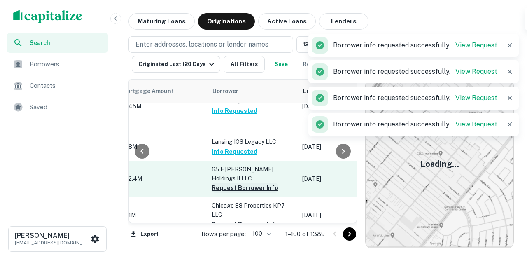
click at [242, 183] on button "Request Borrower Info" at bounding box center [245, 188] width 67 height 10
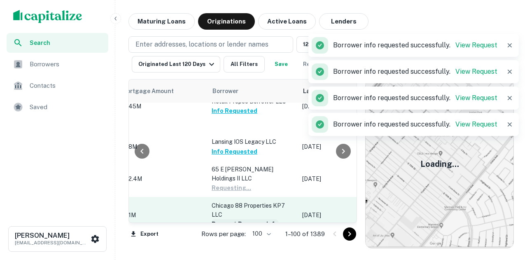
click at [234, 219] on button "Request Borrower Info" at bounding box center [245, 224] width 67 height 10
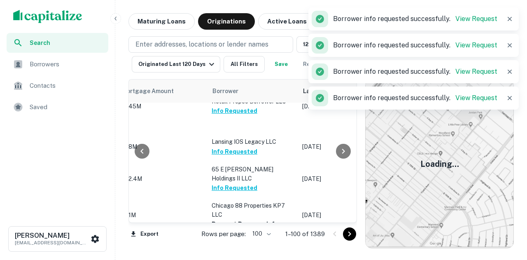
click at [231, 247] on button "Request Borrower Info" at bounding box center [245, 252] width 67 height 10
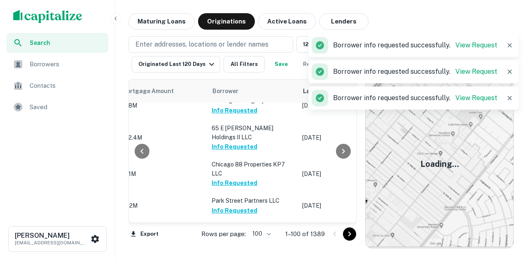
scroll to position [2140, 419]
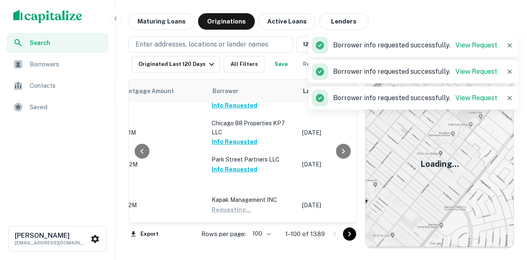
click at [236, 245] on button "Request Borrower Info" at bounding box center [245, 250] width 67 height 10
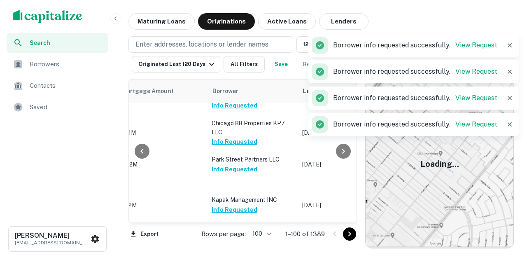
scroll to position [2182, 419]
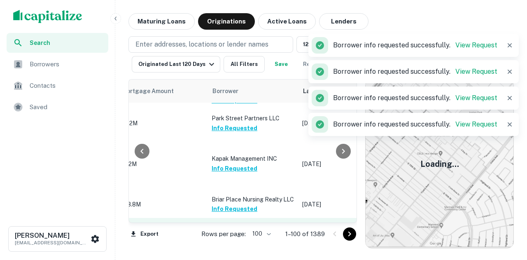
click at [235, 231] on button "Request Borrower Info" at bounding box center [245, 236] width 67 height 10
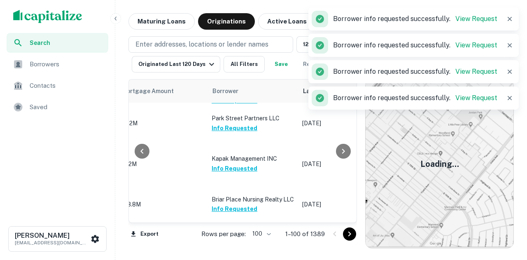
click at [233, 245] on td "122 W 22nd Street LLC Request Borrower Info" at bounding box center [252, 258] width 91 height 27
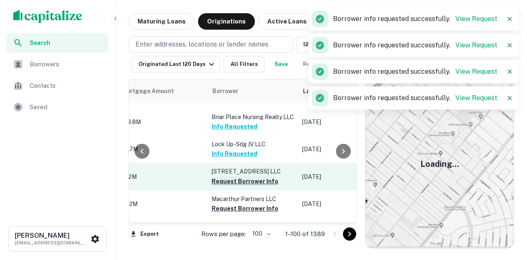
click at [245, 176] on button "Request Borrower Info" at bounding box center [245, 181] width 67 height 10
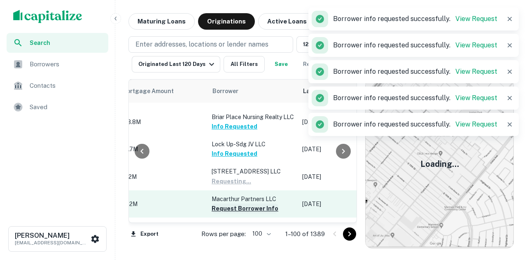
click at [243, 203] on button "Request Borrower Info" at bounding box center [245, 208] width 67 height 10
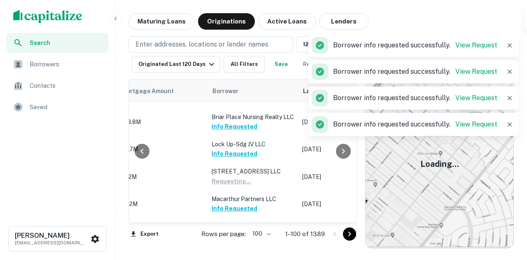
click at [241, 231] on button "Request Borrower Info" at bounding box center [245, 236] width 67 height 10
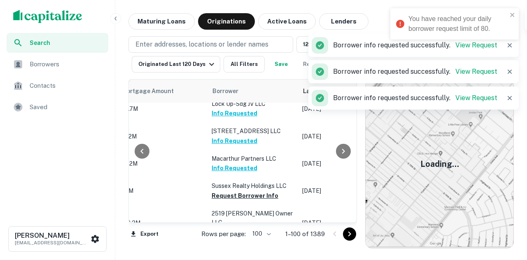
scroll to position [2346, 419]
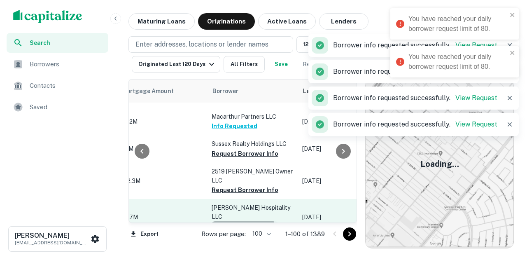
click at [237, 221] on button "Request Borrower Info" at bounding box center [245, 226] width 67 height 10
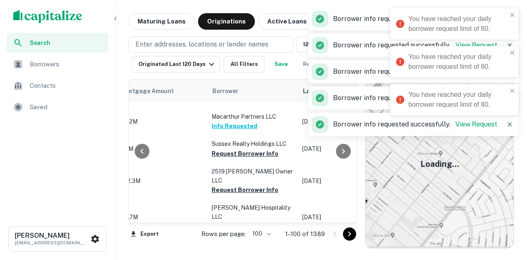
click at [238, 258] on button "Request Borrower Info" at bounding box center [245, 263] width 67 height 10
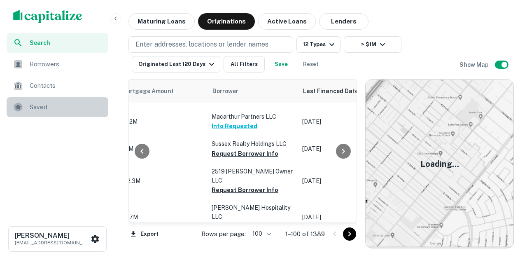
click at [77, 115] on div "Saved" at bounding box center [58, 107] width 102 height 20
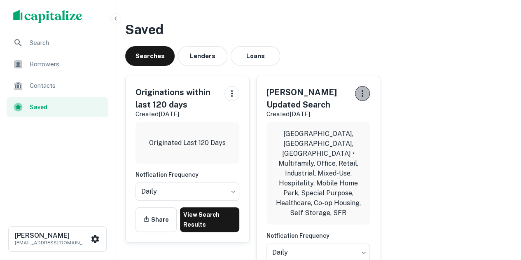
click at [361, 95] on icon "button" at bounding box center [362, 94] width 10 height 10
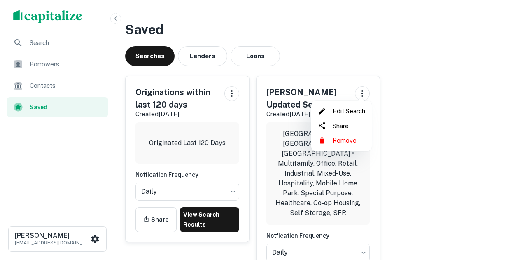
click at [346, 113] on li "Edit Search" at bounding box center [341, 111] width 54 height 15
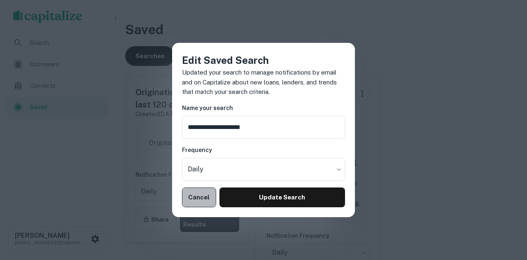
click at [209, 193] on button "Cancel" at bounding box center [199, 197] width 34 height 20
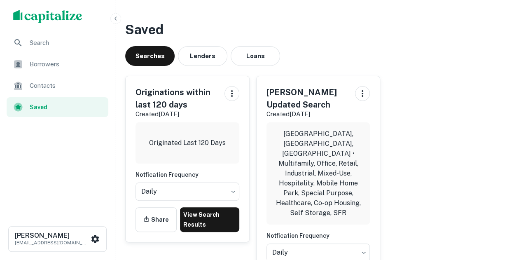
click at [305, 95] on h5 "Dean's Updated Search" at bounding box center [307, 98] width 82 height 25
click at [267, 108] on div "Dean's Updated Search Created Jul 23rd, 2025 Chicago, IL, USA • Multifamily, Of…" at bounding box center [317, 189] width 123 height 226
click at [326, 247] on div "Dean's Updated Search Created Jul 23rd, 2025 Chicago, IL, USA • Multifamily, Of…" at bounding box center [317, 189] width 123 height 226
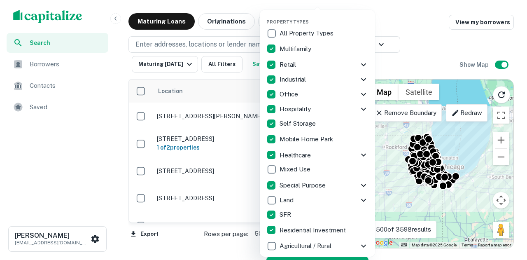
click at [281, 209] on div "SFR" at bounding box center [317, 214] width 102 height 14
click at [323, 248] on p "Agricultural / Rural" at bounding box center [306, 246] width 54 height 10
click at [291, 200] on p "Land" at bounding box center [288, 200] width 16 height 10
click at [312, 259] on button "Apply" at bounding box center [318, 263] width 102 height 15
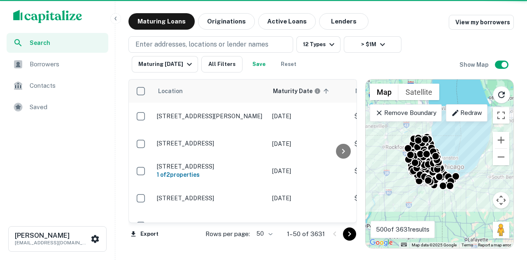
click at [267, 70] on button "Save" at bounding box center [259, 64] width 26 height 16
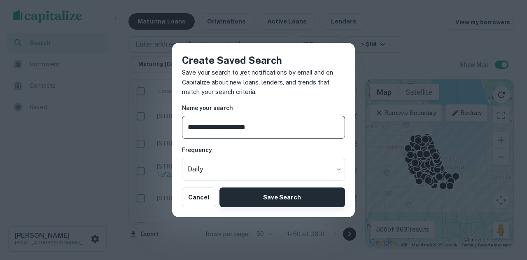
type input "**********"
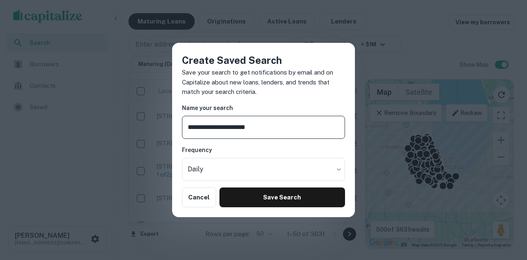
drag, startPoint x: 258, startPoint y: 200, endPoint x: 259, endPoint y: 219, distance: 19.0
click at [259, 219] on div "**********" at bounding box center [263, 130] width 527 height 260
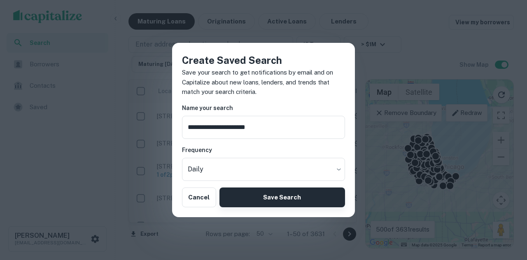
click at [269, 205] on button "Save Search" at bounding box center [282, 197] width 126 height 20
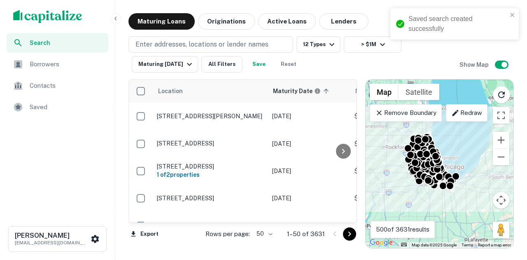
click at [68, 105] on span "Saved" at bounding box center [67, 107] width 74 height 10
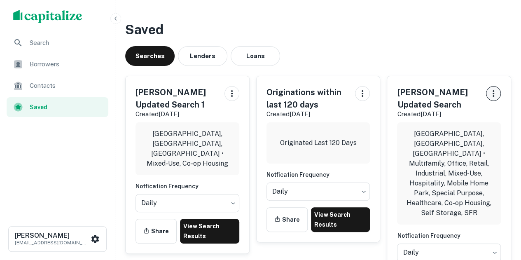
click at [494, 93] on icon "button" at bounding box center [493, 94] width 10 height 10
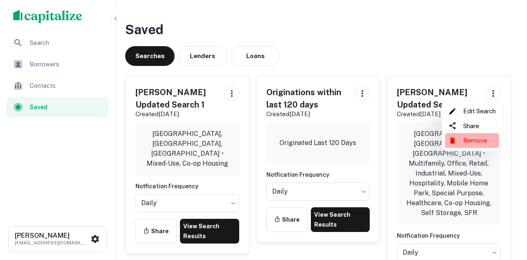
click at [480, 141] on li "Remove" at bounding box center [472, 140] width 54 height 15
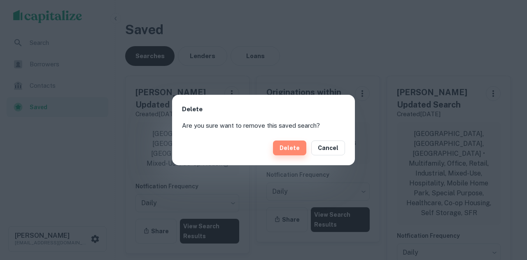
click at [297, 147] on button "Delete" at bounding box center [289, 147] width 33 height 15
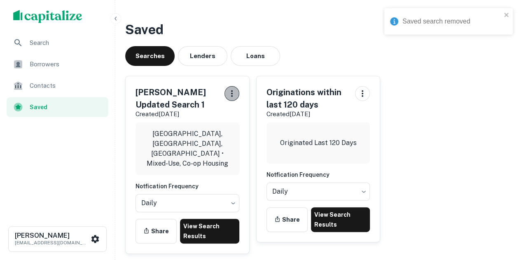
click at [232, 97] on icon "button" at bounding box center [232, 94] width 10 height 10
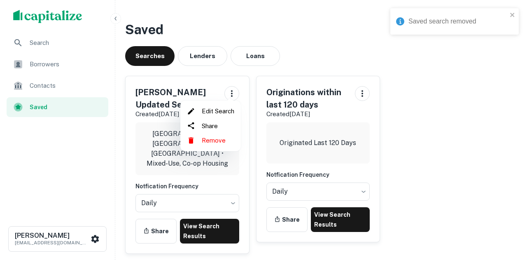
click at [203, 215] on div at bounding box center [263, 130] width 527 height 260
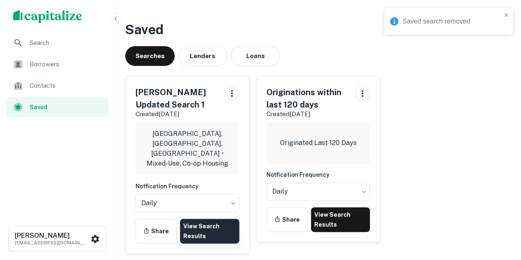
click at [205, 219] on link "View Search Results" at bounding box center [209, 231] width 59 height 25
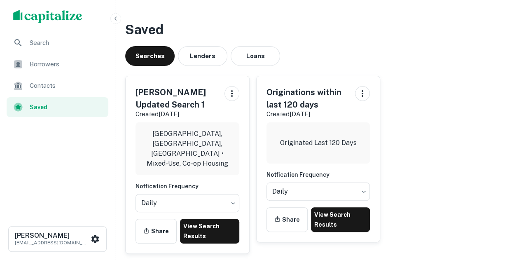
click at [443, 84] on div "[PERSON_NAME] Updated Search 1 Created [DATE] [GEOGRAPHIC_DATA], [GEOGRAPHIC_DA…" at bounding box center [315, 161] width 392 height 184
click at [207, 219] on link "View Search Results" at bounding box center [209, 231] width 59 height 25
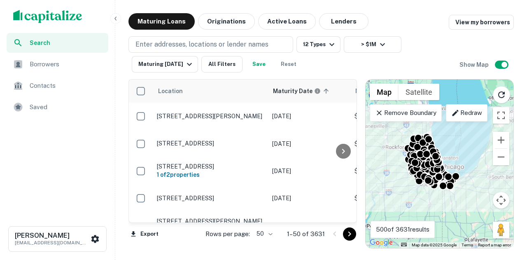
click at [73, 105] on span "Saved" at bounding box center [67, 107] width 74 height 10
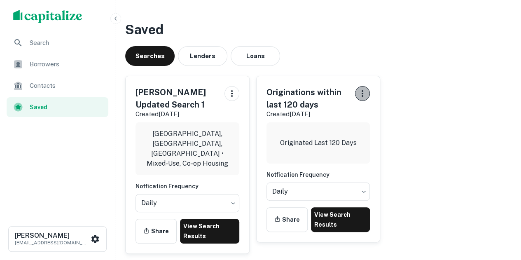
click at [361, 98] on icon "button" at bounding box center [362, 94] width 10 height 10
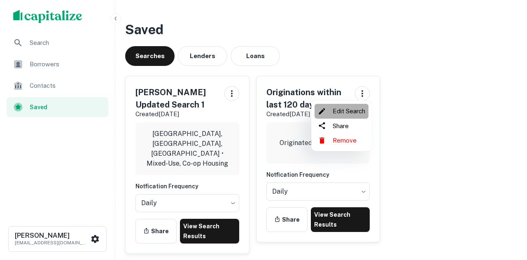
click at [356, 114] on li "Edit Search" at bounding box center [341, 111] width 54 height 15
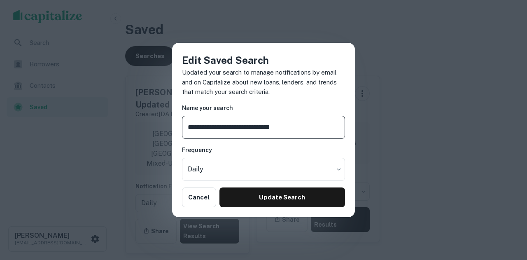
click at [233, 129] on input "**********" at bounding box center [263, 127] width 163 height 23
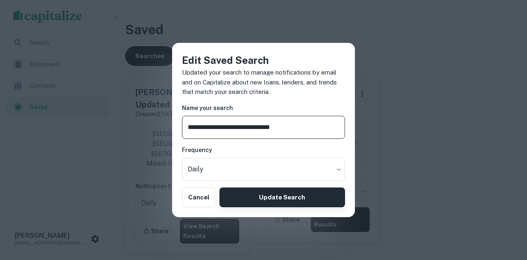
type input "**********"
click at [266, 200] on button "Update Search" at bounding box center [282, 197] width 126 height 20
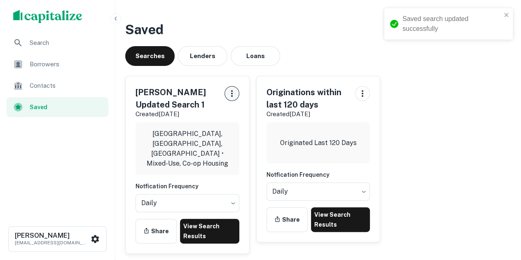
click at [230, 98] on button "button" at bounding box center [231, 93] width 15 height 15
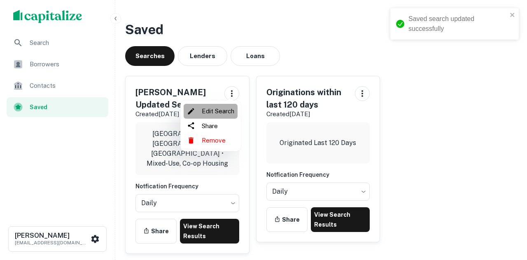
click at [218, 113] on li "Edit Search" at bounding box center [211, 111] width 54 height 15
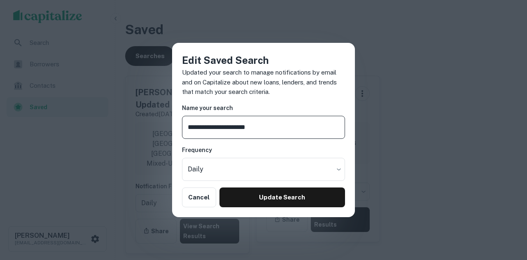
drag, startPoint x: 275, startPoint y: 122, endPoint x: 211, endPoint y: 123, distance: 64.6
click at [211, 123] on input "**********" at bounding box center [263, 127] width 163 height 23
type input "**********"
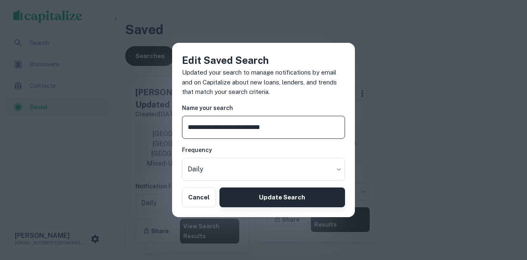
drag, startPoint x: 312, startPoint y: 185, endPoint x: 307, endPoint y: 193, distance: 9.5
click at [309, 193] on div "**********" at bounding box center [263, 130] width 183 height 174
click at [305, 194] on button "Update Search" at bounding box center [282, 197] width 126 height 20
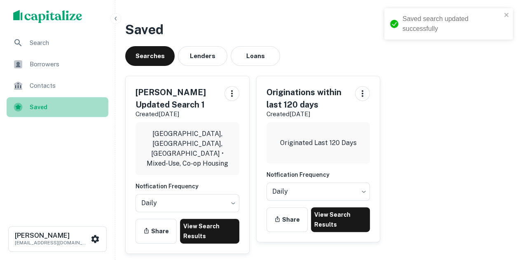
click at [80, 103] on span "Saved" at bounding box center [67, 106] width 74 height 9
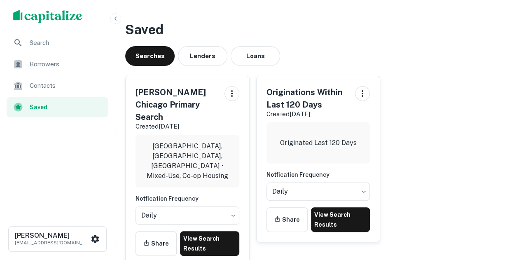
click at [85, 39] on span "Search" at bounding box center [67, 43] width 74 height 10
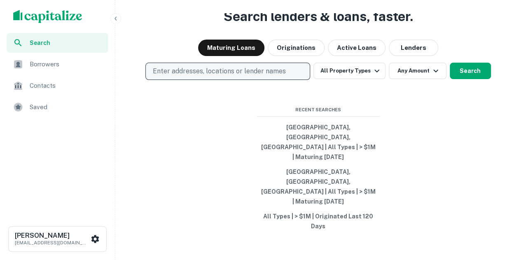
drag, startPoint x: 213, startPoint y: 101, endPoint x: 217, endPoint y: 95, distance: 7.1
click at [213, 101] on div "Search lenders & loans, faster. Maturing Loans Originations Active Loans Lender…" at bounding box center [318, 150] width 399 height 260
click at [219, 76] on p "Enter addresses, locations or lender names" at bounding box center [218, 71] width 133 height 10
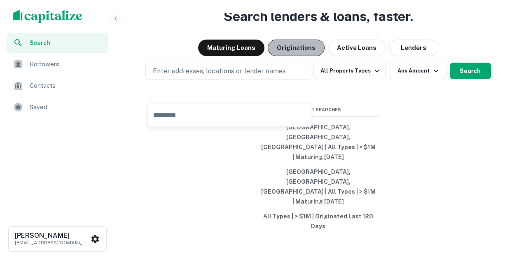
click at [293, 56] on button "Originations" at bounding box center [296, 48] width 57 height 16
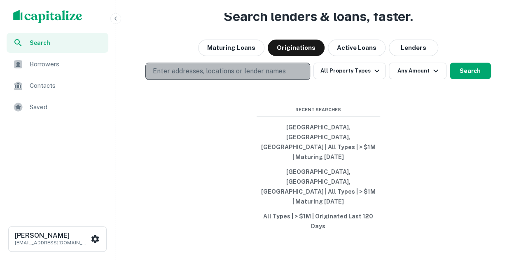
click at [228, 76] on p "Enter addresses, locations or lender names" at bounding box center [218, 71] width 133 height 10
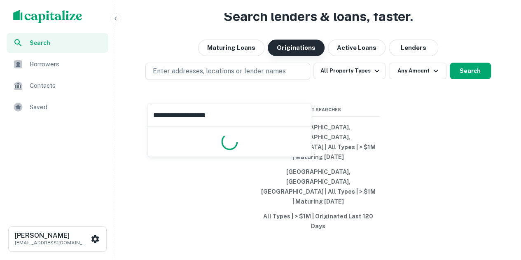
type input "**********"
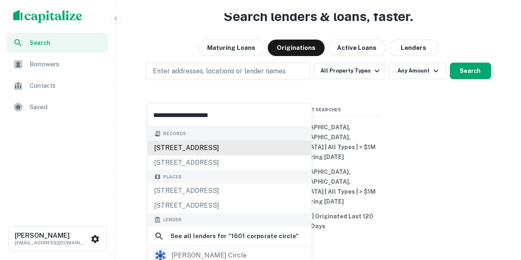
click at [232, 147] on div "[STREET_ADDRESS]" at bounding box center [229, 147] width 164 height 15
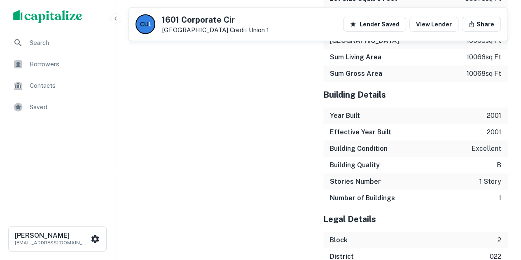
scroll to position [1113, 0]
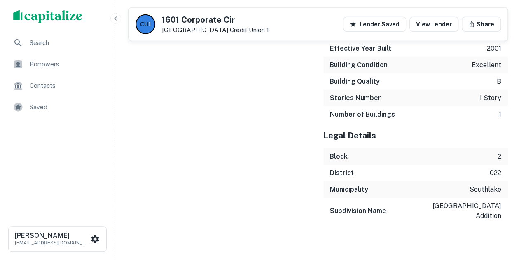
click at [91, 38] on span "Search" at bounding box center [67, 43] width 74 height 10
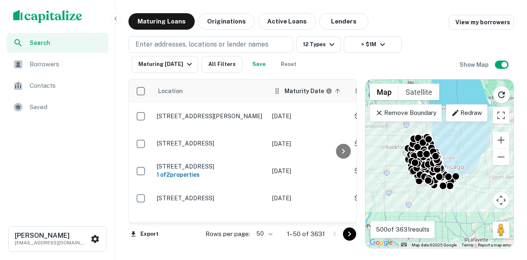
click at [292, 99] on th "Maturity Date sorted ascending" at bounding box center [309, 90] width 82 height 23
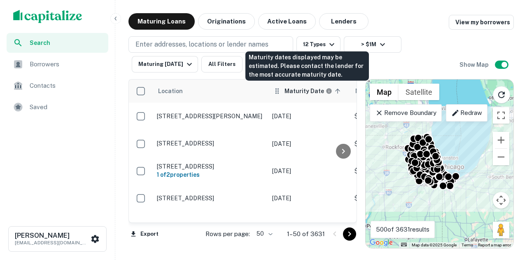
click at [300, 94] on h6 "Maturity Date" at bounding box center [304, 90] width 40 height 9
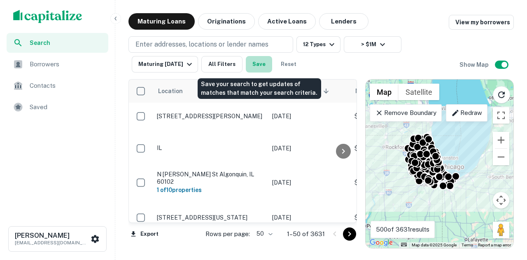
click at [268, 63] on button "Save" at bounding box center [259, 64] width 26 height 16
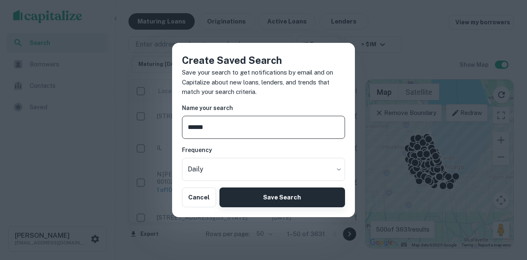
type input "******"
click at [270, 196] on button "Save Search" at bounding box center [282, 197] width 126 height 20
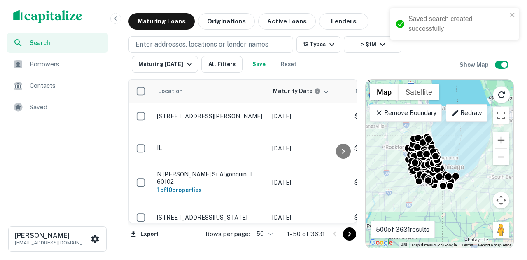
click at [61, 108] on span "Saved" at bounding box center [67, 107] width 74 height 10
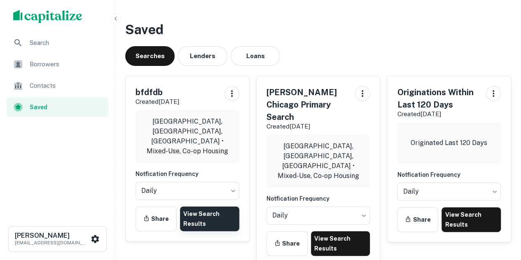
click at [204, 210] on link "View Search Results" at bounding box center [209, 218] width 59 height 25
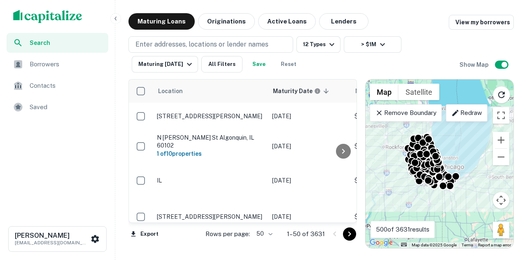
click at [82, 102] on span "Saved" at bounding box center [67, 107] width 74 height 10
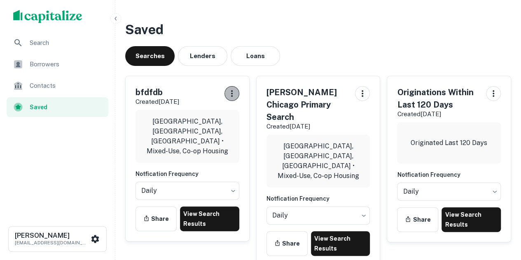
click at [227, 95] on icon "button" at bounding box center [232, 94] width 10 height 10
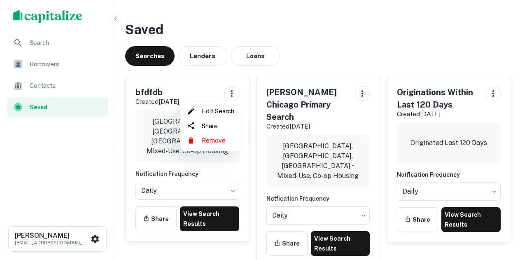
click at [225, 140] on li "Remove" at bounding box center [211, 140] width 54 height 15
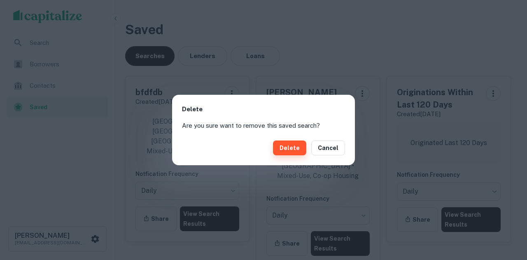
click at [294, 146] on button "Delete" at bounding box center [289, 147] width 33 height 15
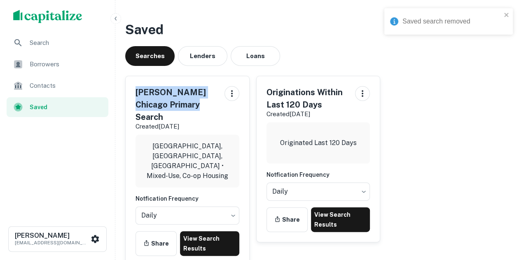
drag, startPoint x: 139, startPoint y: 93, endPoint x: 196, endPoint y: 102, distance: 57.6
click at [196, 102] on h5 "Dean's Chicago Primary Search" at bounding box center [176, 104] width 82 height 37
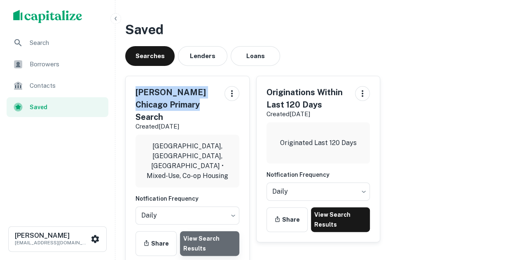
click at [228, 231] on link "View Search Results" at bounding box center [209, 243] width 59 height 25
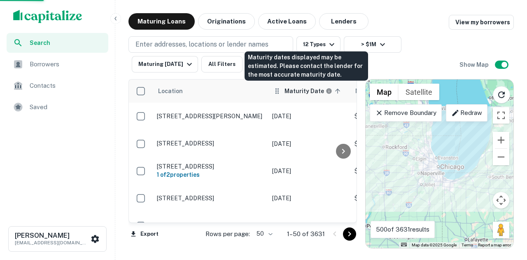
click at [298, 95] on h6 "Maturity Date" at bounding box center [304, 90] width 40 height 9
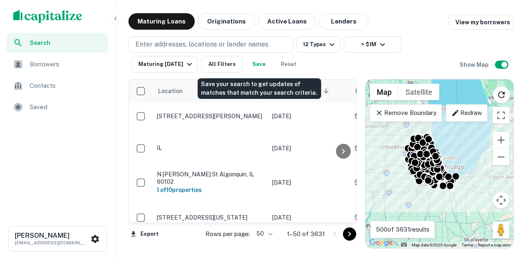
click at [261, 63] on button "Save" at bounding box center [259, 64] width 26 height 16
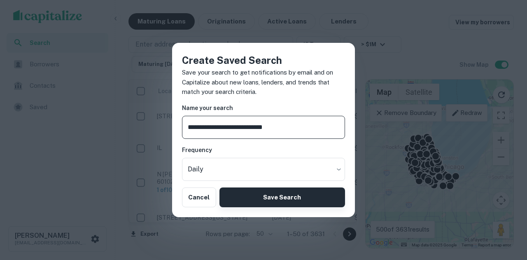
type input "**********"
click at [316, 193] on button "Save Search" at bounding box center [282, 197] width 126 height 20
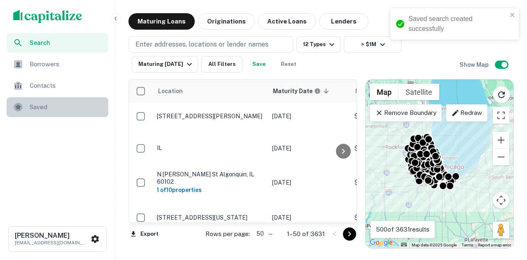
click at [88, 113] on div "Saved" at bounding box center [58, 107] width 102 height 20
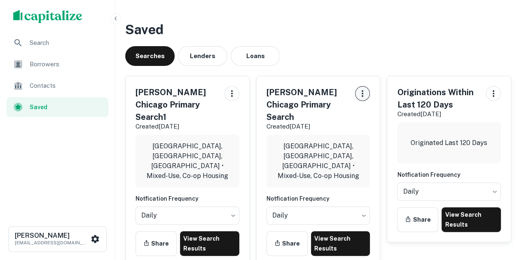
click at [364, 92] on icon "button" at bounding box center [362, 94] width 10 height 10
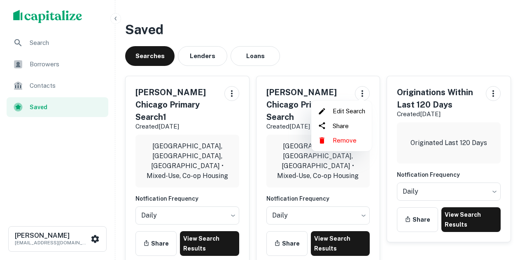
click at [355, 142] on li "Remove" at bounding box center [341, 140] width 54 height 15
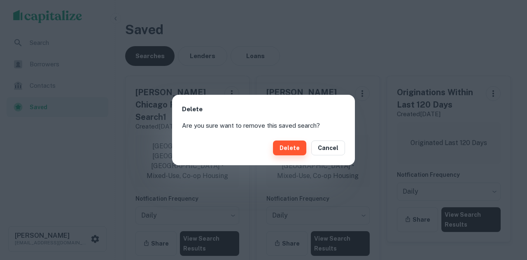
click at [294, 146] on button "Delete" at bounding box center [289, 147] width 33 height 15
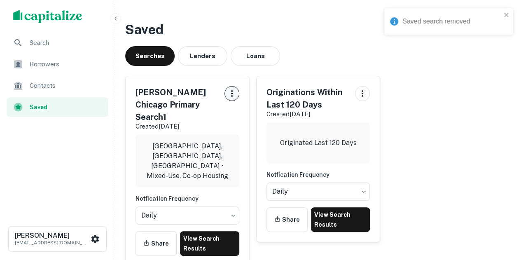
click at [236, 93] on icon "button" at bounding box center [232, 94] width 10 height 10
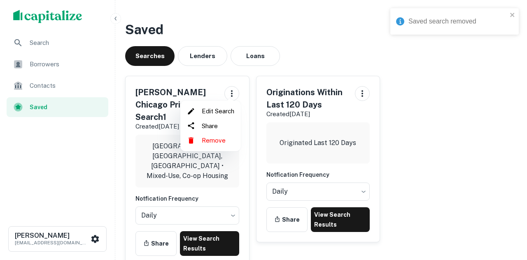
click at [232, 115] on li "Edit Search" at bounding box center [211, 111] width 54 height 15
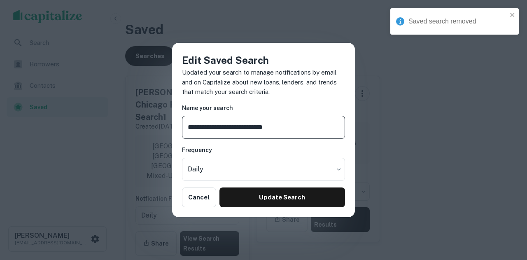
click at [303, 130] on input "**********" at bounding box center [263, 127] width 163 height 23
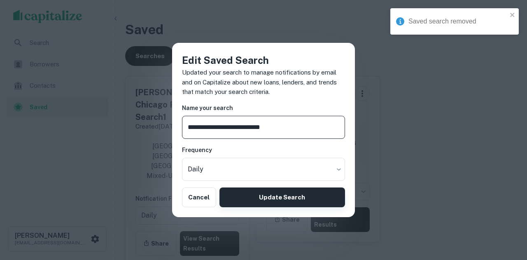
type input "**********"
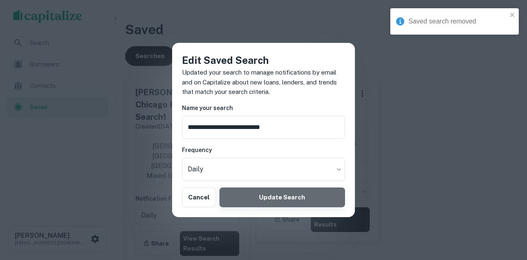
click at [313, 193] on button "Update Search" at bounding box center [282, 197] width 126 height 20
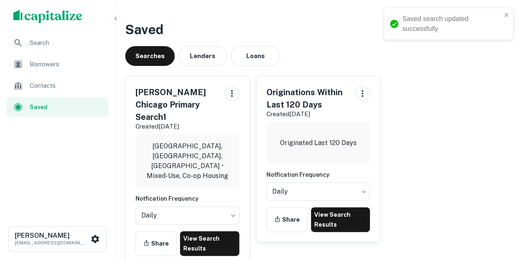
click at [221, 238] on div "[PERSON_NAME] Chicago Primary Search1 Created [DATE] [GEOGRAPHIC_DATA], [GEOGRA…" at bounding box center [187, 170] width 123 height 189
click at [218, 233] on div "[PERSON_NAME] Chicago Primary Search1 Created [DATE] [GEOGRAPHIC_DATA], [GEOGRA…" at bounding box center [187, 170] width 123 height 189
click at [210, 201] on body "Saved search updated successfully Search Borrowers Contacts Saved [PERSON_NAME]…" at bounding box center [260, 130] width 521 height 260
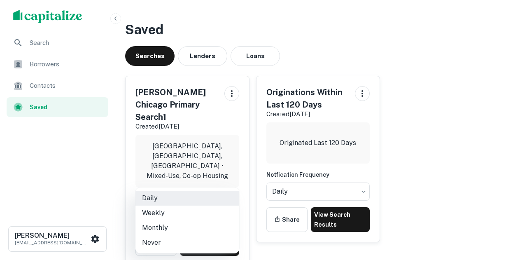
click at [447, 132] on div at bounding box center [263, 130] width 527 height 260
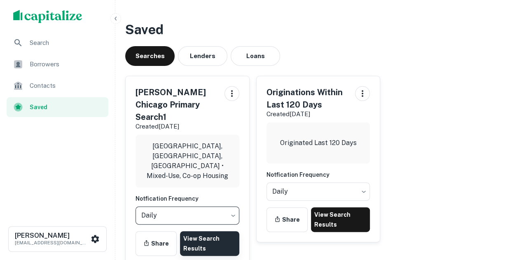
click at [233, 231] on link "View Search Results" at bounding box center [209, 243] width 59 height 25
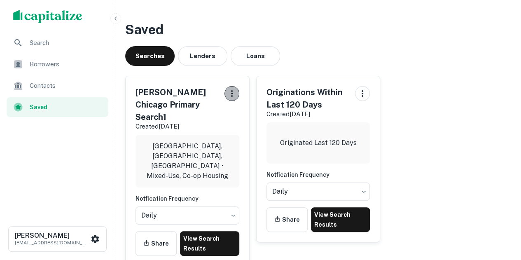
click at [232, 93] on icon "button" at bounding box center [232, 93] width 2 height 7
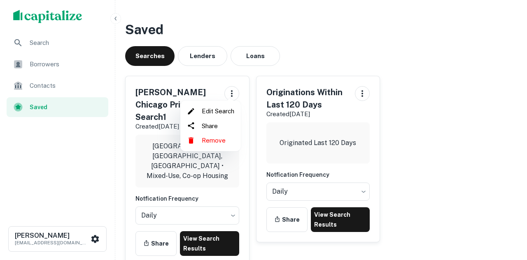
click at [215, 114] on li "Edit Search" at bounding box center [211, 111] width 54 height 15
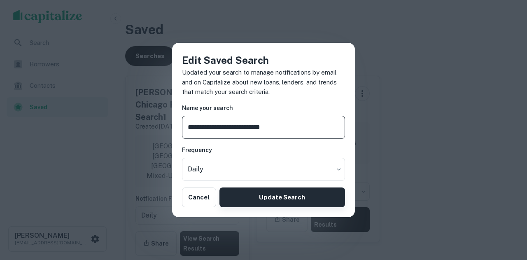
type input "**********"
click at [305, 198] on button "Update Search" at bounding box center [282, 197] width 126 height 20
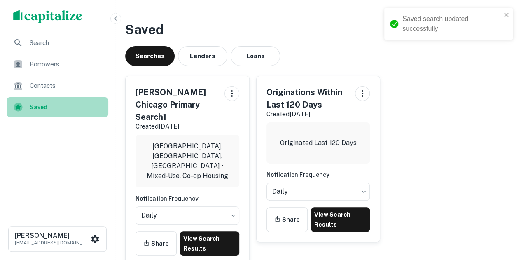
click at [48, 105] on span "Saved" at bounding box center [67, 106] width 74 height 9
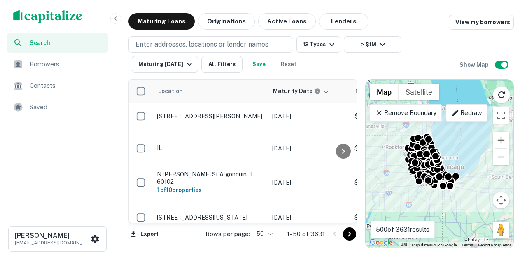
click at [79, 119] on div "Search Borrowers Contacts Saved" at bounding box center [57, 124] width 115 height 182
click at [86, 109] on span "Saved" at bounding box center [67, 107] width 74 height 10
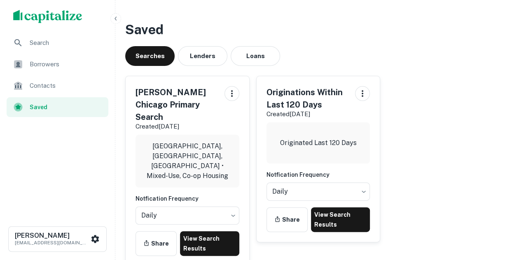
click at [42, 40] on span "Search" at bounding box center [67, 43] width 74 height 10
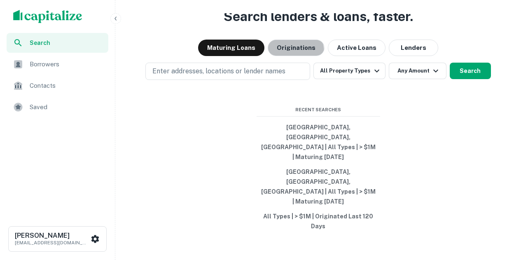
click at [284, 56] on button "Originations" at bounding box center [296, 48] width 57 height 16
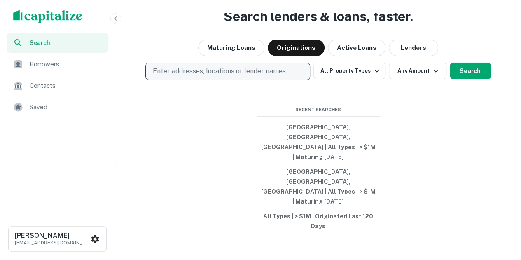
click at [259, 76] on p "Enter addresses, locations or lender names" at bounding box center [218, 71] width 133 height 10
type input "*********"
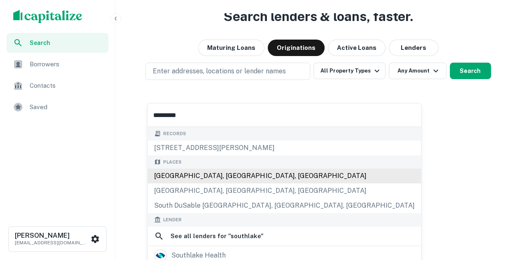
click at [201, 174] on div "[GEOGRAPHIC_DATA], [GEOGRAPHIC_DATA], [GEOGRAPHIC_DATA]" at bounding box center [283, 175] width 273 height 15
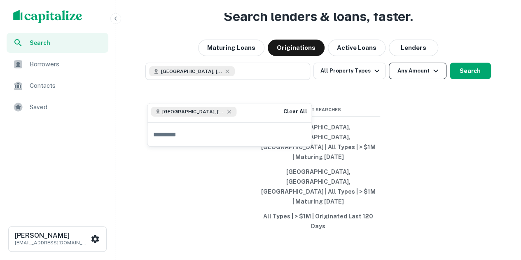
click at [434, 76] on icon "button" at bounding box center [436, 71] width 10 height 10
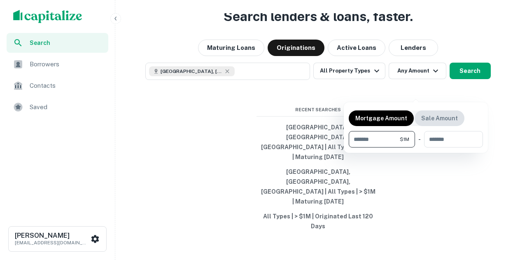
type input "*******"
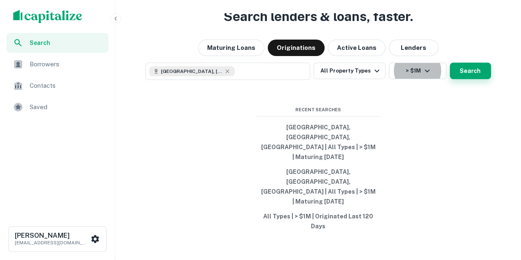
click at [475, 79] on button "Search" at bounding box center [470, 71] width 41 height 16
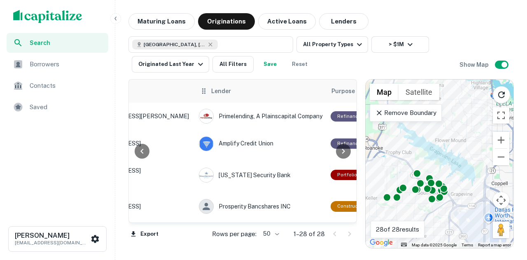
scroll to position [0, 82]
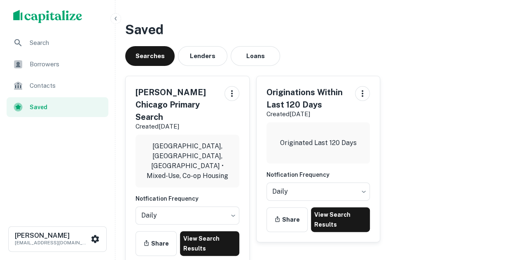
click at [183, 97] on h5 "[PERSON_NAME] Chicago Primary Search" at bounding box center [176, 104] width 82 height 37
click at [203, 231] on link "View Search Results" at bounding box center [209, 243] width 59 height 25
click at [57, 63] on span "Borrowers" at bounding box center [67, 64] width 74 height 10
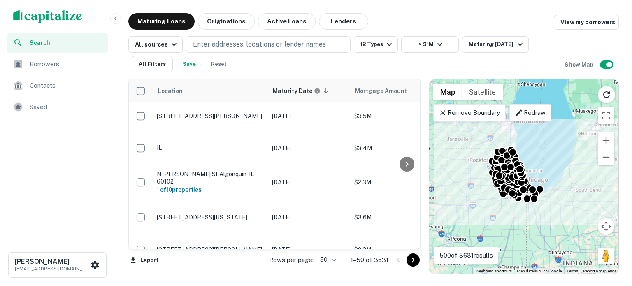
click at [40, 106] on span "Saved" at bounding box center [67, 107] width 74 height 10
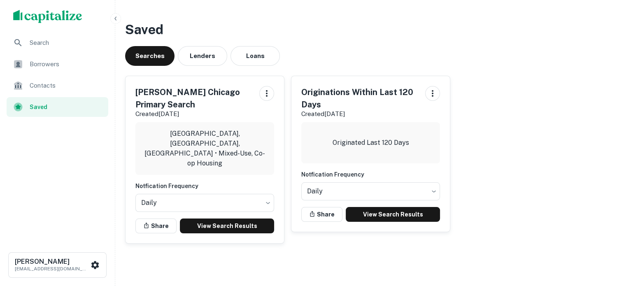
click at [31, 68] on span "Borrowers" at bounding box center [67, 64] width 74 height 10
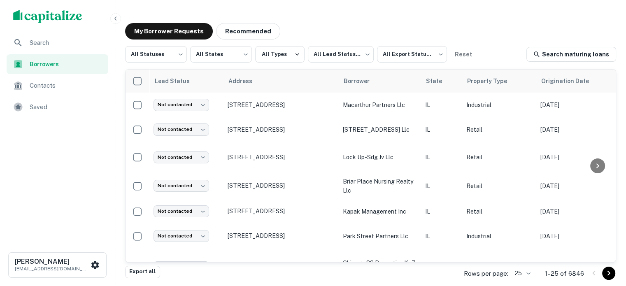
click at [54, 115] on div "Saved" at bounding box center [58, 107] width 102 height 20
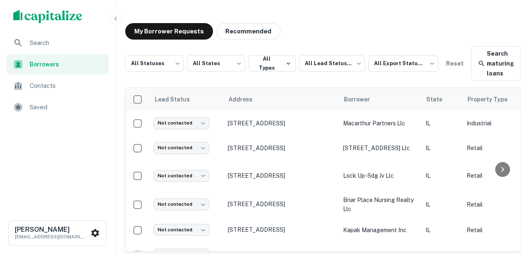
click at [38, 112] on div "Saved" at bounding box center [58, 107] width 102 height 20
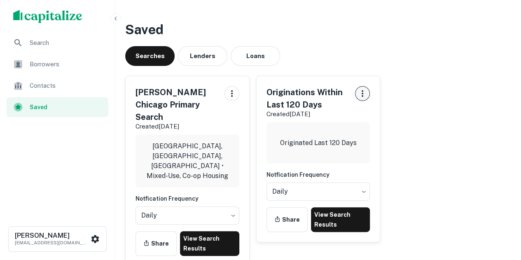
click at [367, 89] on button "button" at bounding box center [362, 93] width 15 height 15
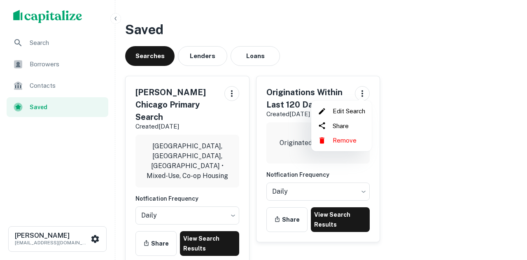
click at [346, 114] on li "Edit Search" at bounding box center [341, 111] width 54 height 15
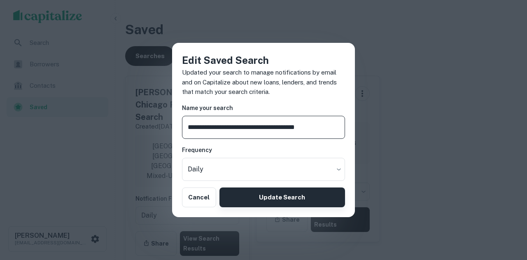
type input "**********"
click at [322, 193] on button "Update Search" at bounding box center [282, 197] width 126 height 20
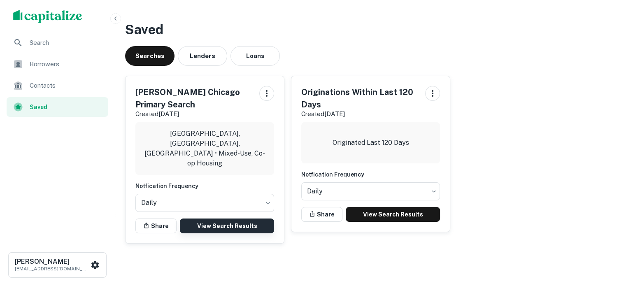
click at [242, 220] on link "View Search Results" at bounding box center [227, 226] width 94 height 15
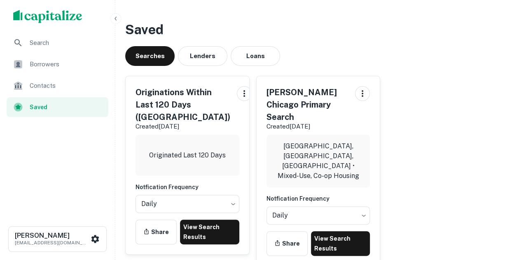
click at [26, 63] on div "Borrowers" at bounding box center [58, 64] width 102 height 20
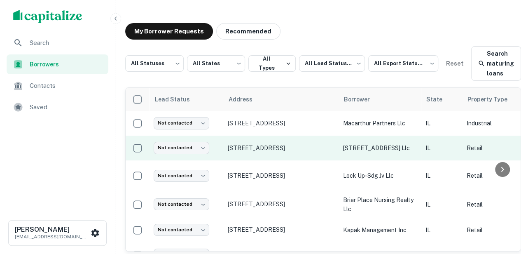
click at [375, 151] on p "122 w 22nd street llc" at bounding box center [380, 147] width 74 height 9
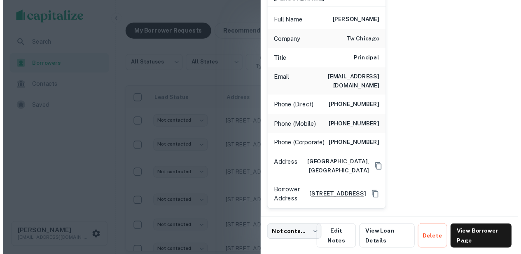
scroll to position [382, 0]
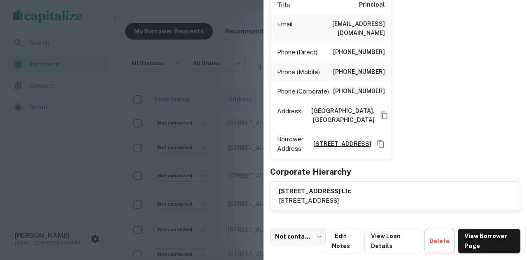
click at [238, 113] on div at bounding box center [263, 130] width 527 height 260
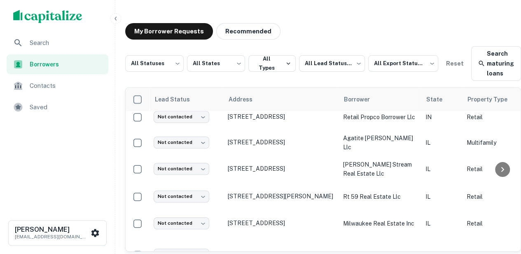
scroll to position [329, 0]
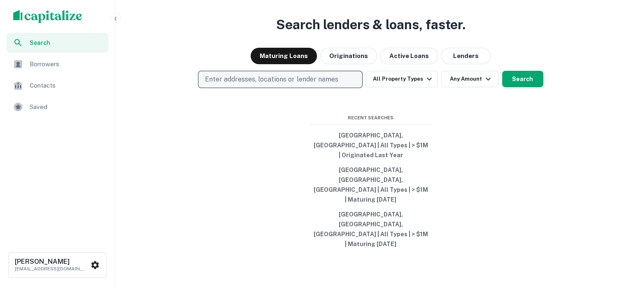
click at [239, 84] on p "Enter addresses, locations or lender names" at bounding box center [271, 80] width 133 height 10
type input "**********"
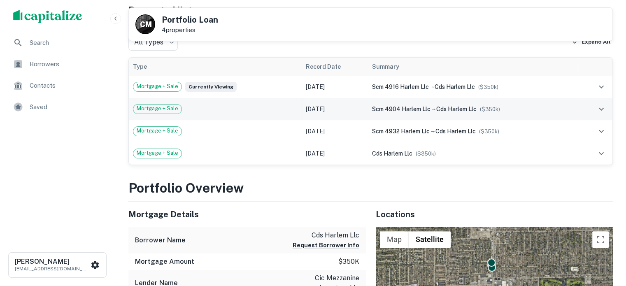
scroll to position [206, 0]
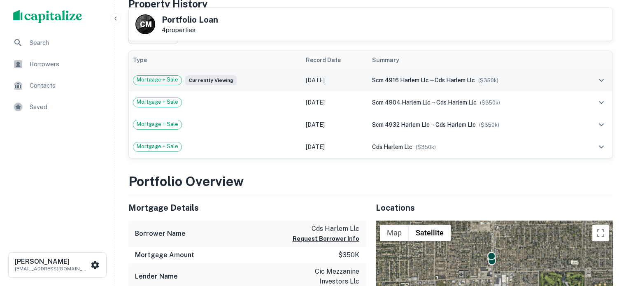
click at [473, 76] on div "scm 4916 harlem llc → cds harlem llc ($ 350k )" at bounding box center [473, 80] width 202 height 9
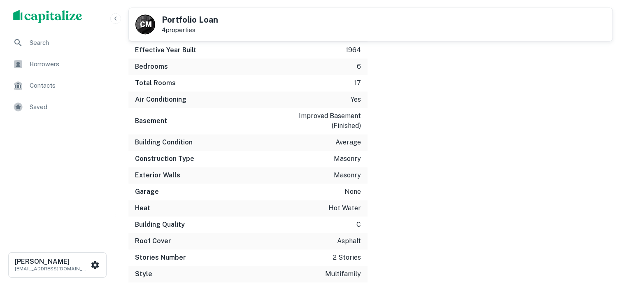
scroll to position [917, 0]
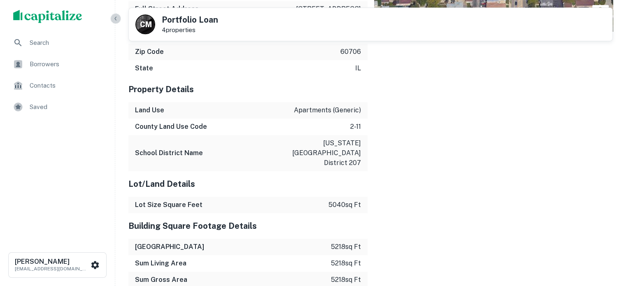
click at [116, 18] on icon "button" at bounding box center [115, 18] width 7 height 7
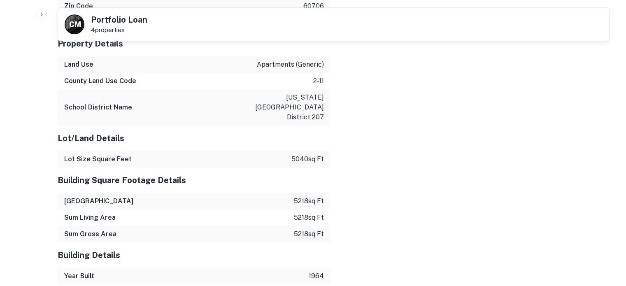
click at [42, 11] on icon "button" at bounding box center [41, 14] width 7 height 7
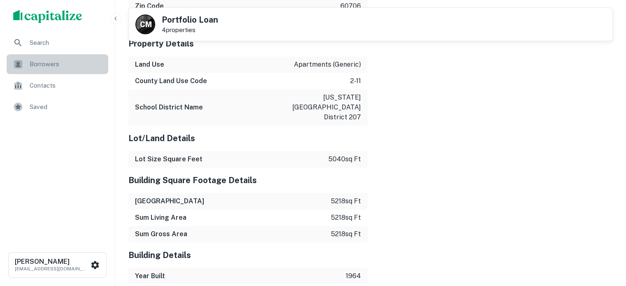
click at [48, 58] on div "Borrowers" at bounding box center [58, 64] width 102 height 20
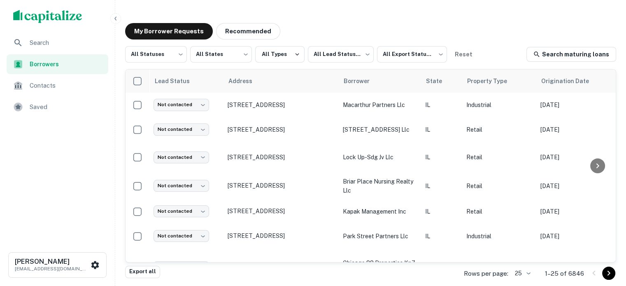
click at [83, 47] on span "Search" at bounding box center [67, 43] width 74 height 10
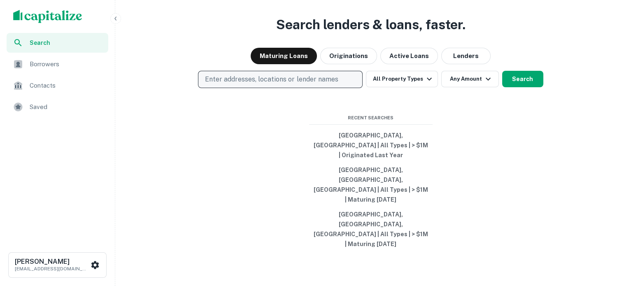
click at [249, 84] on p "Enter addresses, locations or lender names" at bounding box center [271, 80] width 133 height 10
type input "**********"
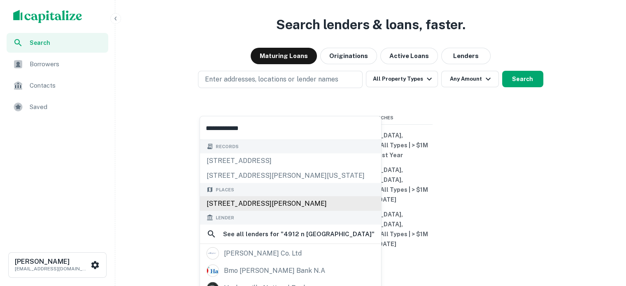
click at [353, 204] on div "[STREET_ADDRESS][PERSON_NAME]" at bounding box center [290, 203] width 181 height 15
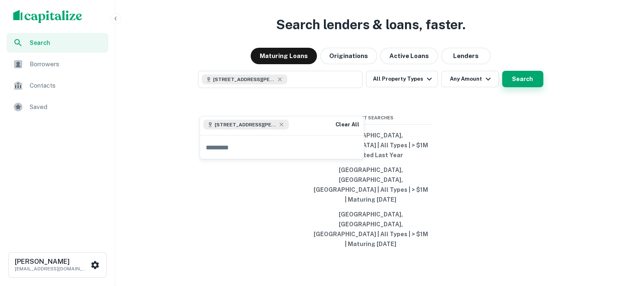
click at [536, 87] on button "Search" at bounding box center [522, 79] width 41 height 16
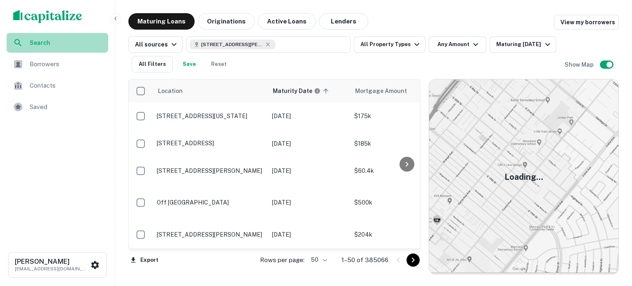
click at [55, 44] on span "Search" at bounding box center [67, 42] width 74 height 9
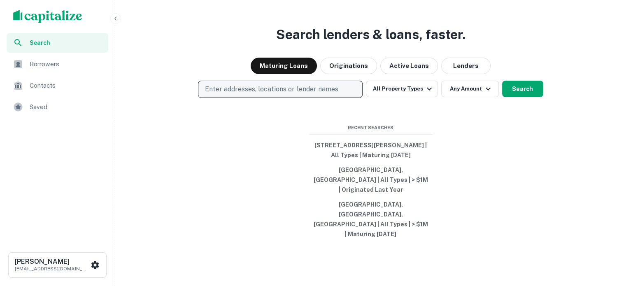
click at [263, 94] on p "Enter addresses, locations or lender names" at bounding box center [271, 89] width 133 height 10
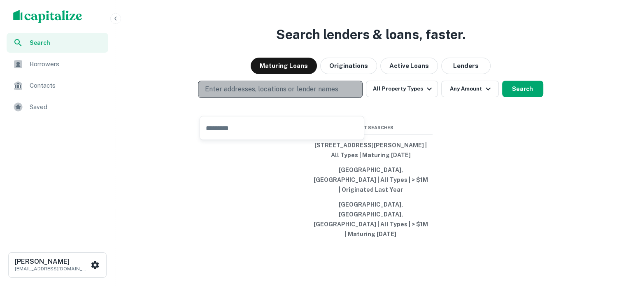
click at [225, 94] on p "Enter addresses, locations or lender names" at bounding box center [271, 89] width 133 height 10
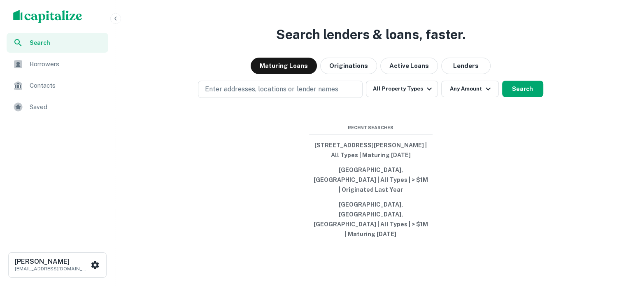
click at [198, 81] on button "Enter addresses, locations or lender names" at bounding box center [280, 89] width 165 height 17
type input "*"
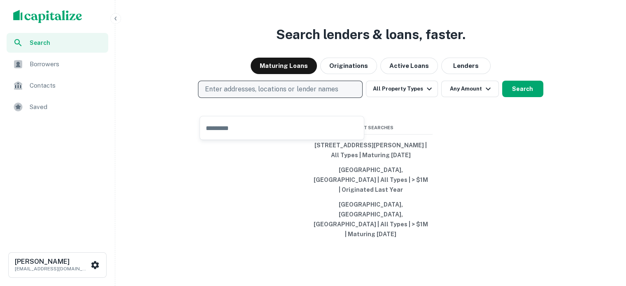
click at [279, 98] on button "Enter addresses, locations or lender names" at bounding box center [280, 89] width 165 height 17
click at [198, 81] on button "Enter addresses, locations or lender names" at bounding box center [280, 89] width 165 height 17
type input "*"
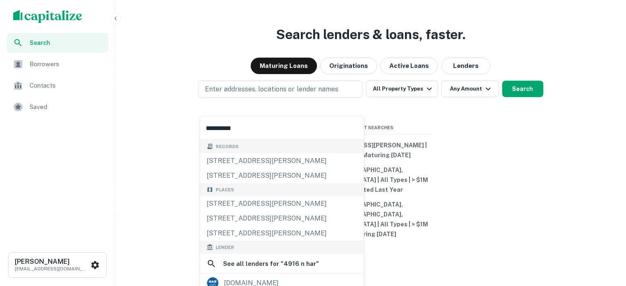
type input "**********"
click at [468, 177] on div "Search lenders & loans, faster. Maturing Loans Originations Active Loans Lender…" at bounding box center [371, 163] width 504 height 286
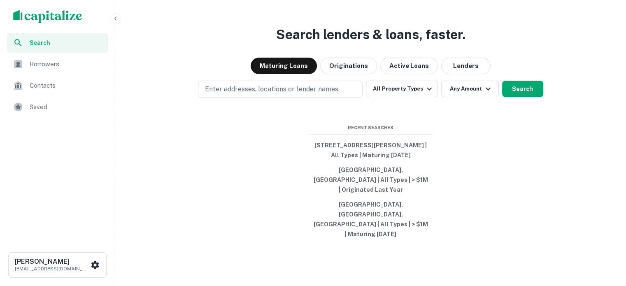
click at [468, 177] on div "Search lenders & loans, faster. Maturing Loans Originations Active Loans Lender…" at bounding box center [371, 163] width 504 height 286
click at [407, 93] on div "Search lenders & loans, faster. Maturing Loans Originations Active Loans Lender…" at bounding box center [371, 163] width 504 height 286
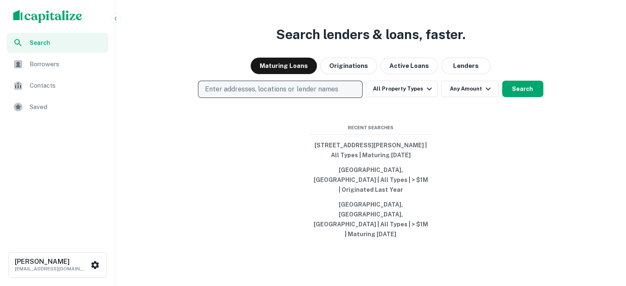
click at [356, 98] on button "Enter addresses, locations or lender names" at bounding box center [280, 89] width 165 height 17
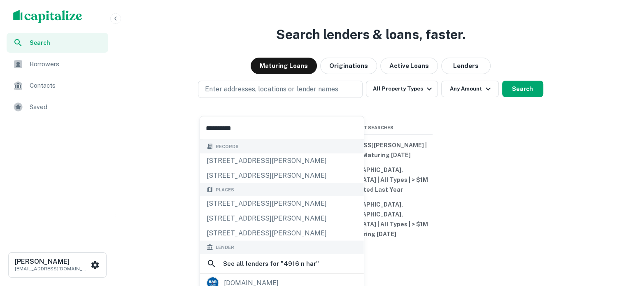
click at [492, 181] on div "Search lenders & loans, faster. Maturing Loans Originations Active Loans Lender…" at bounding box center [371, 163] width 504 height 286
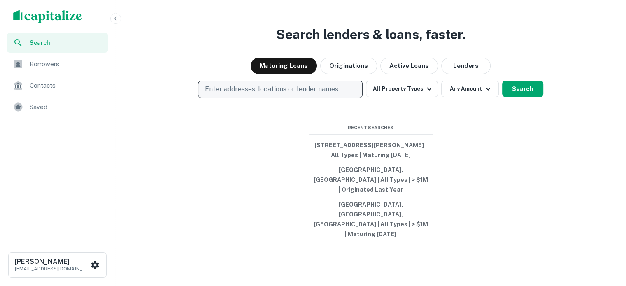
click at [228, 94] on p "Enter addresses, locations or lender names" at bounding box center [271, 89] width 133 height 10
type input "*"
click at [212, 94] on p "Enter addresses, locations or lender names" at bounding box center [271, 89] width 133 height 10
click at [198, 81] on button "Enter addresses, locations or lender names" at bounding box center [280, 89] width 165 height 17
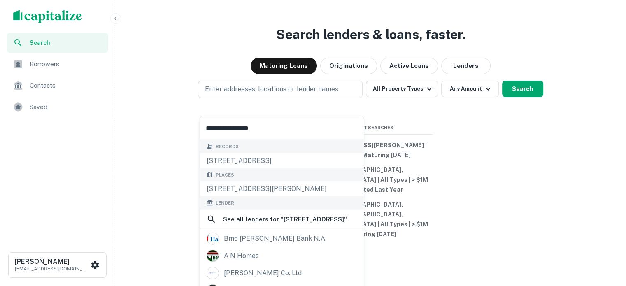
type input "**********"
click at [77, 95] on div "Contacts" at bounding box center [58, 86] width 102 height 20
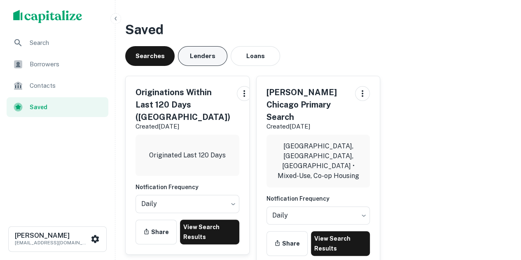
click at [220, 56] on button "Lenders" at bounding box center [202, 56] width 49 height 20
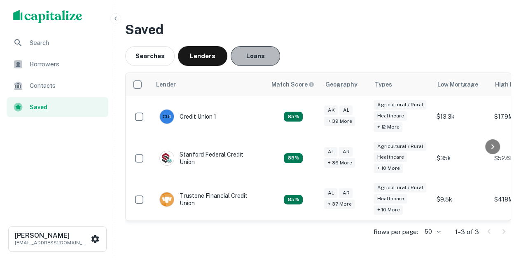
click at [244, 51] on button "Loans" at bounding box center [255, 56] width 49 height 20
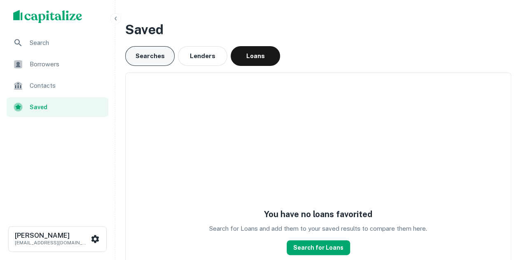
click at [167, 61] on button "Searches" at bounding box center [149, 56] width 49 height 20
